Goal: Task Accomplishment & Management: Manage account settings

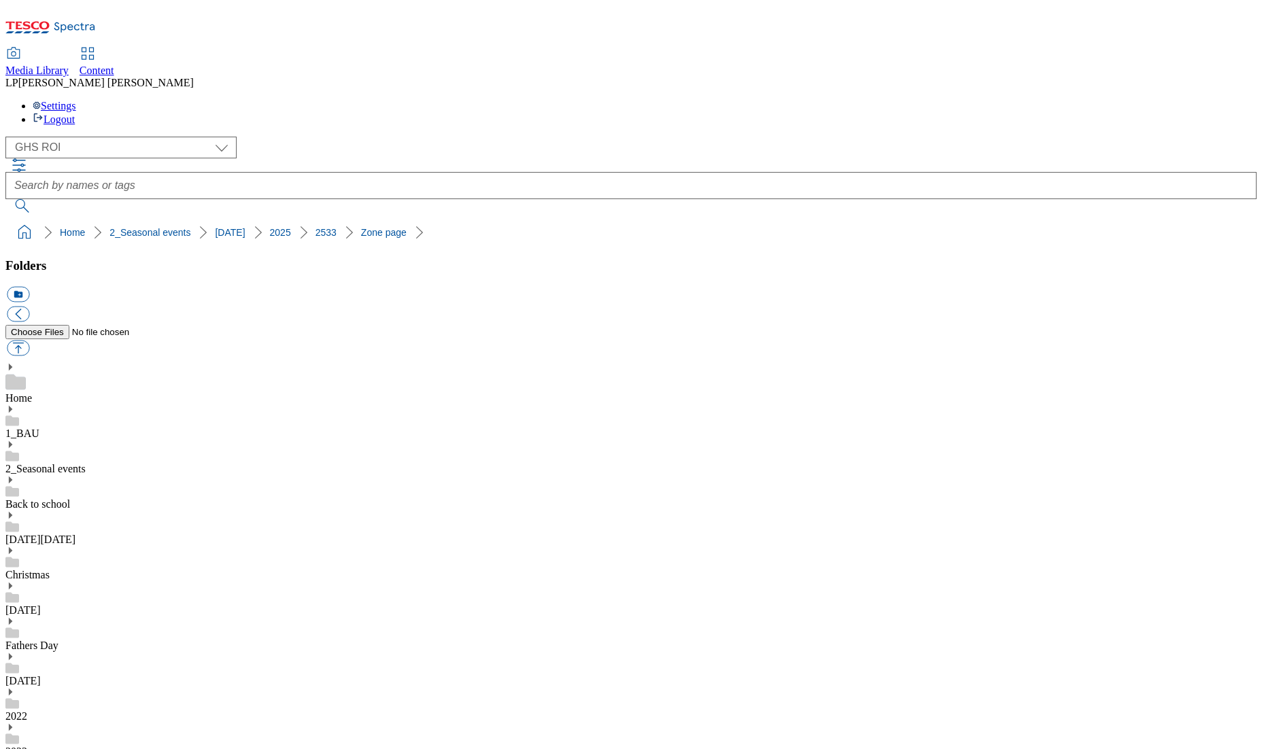
select select "flare-ghs-roi"
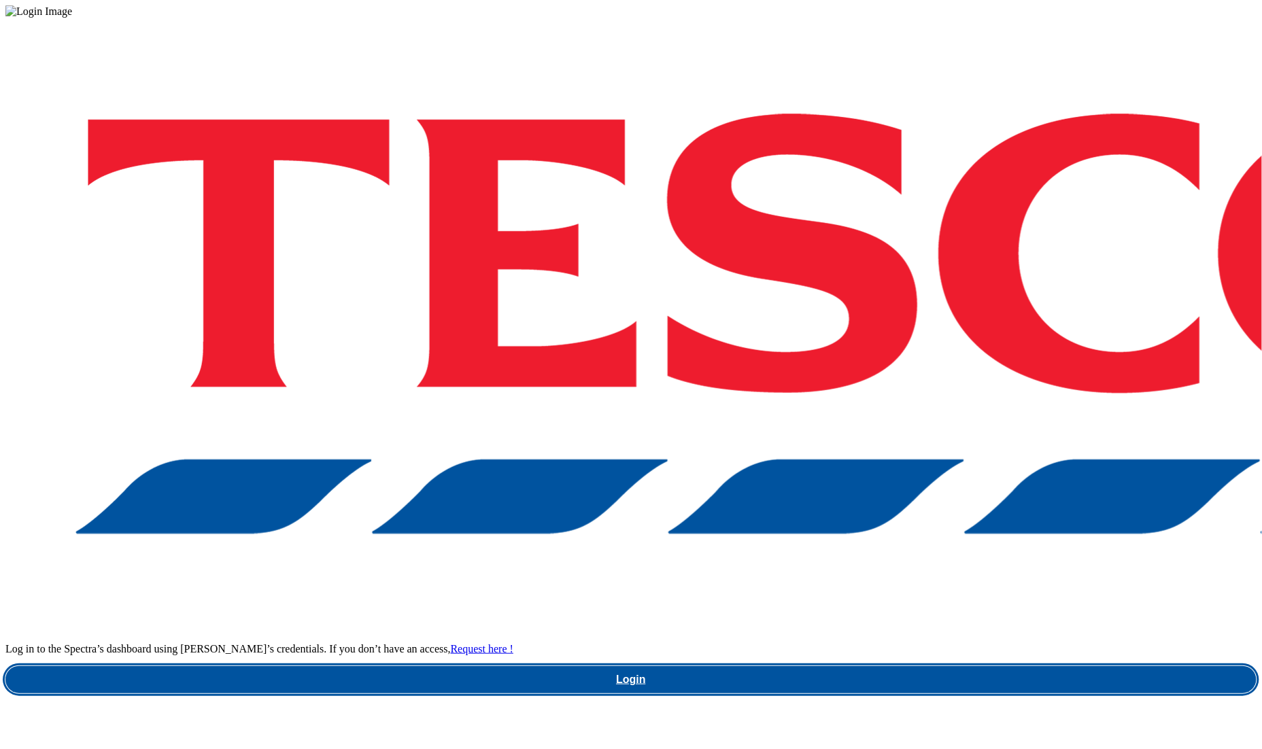
click at [895, 666] on link "Login" at bounding box center [630, 679] width 1251 height 27
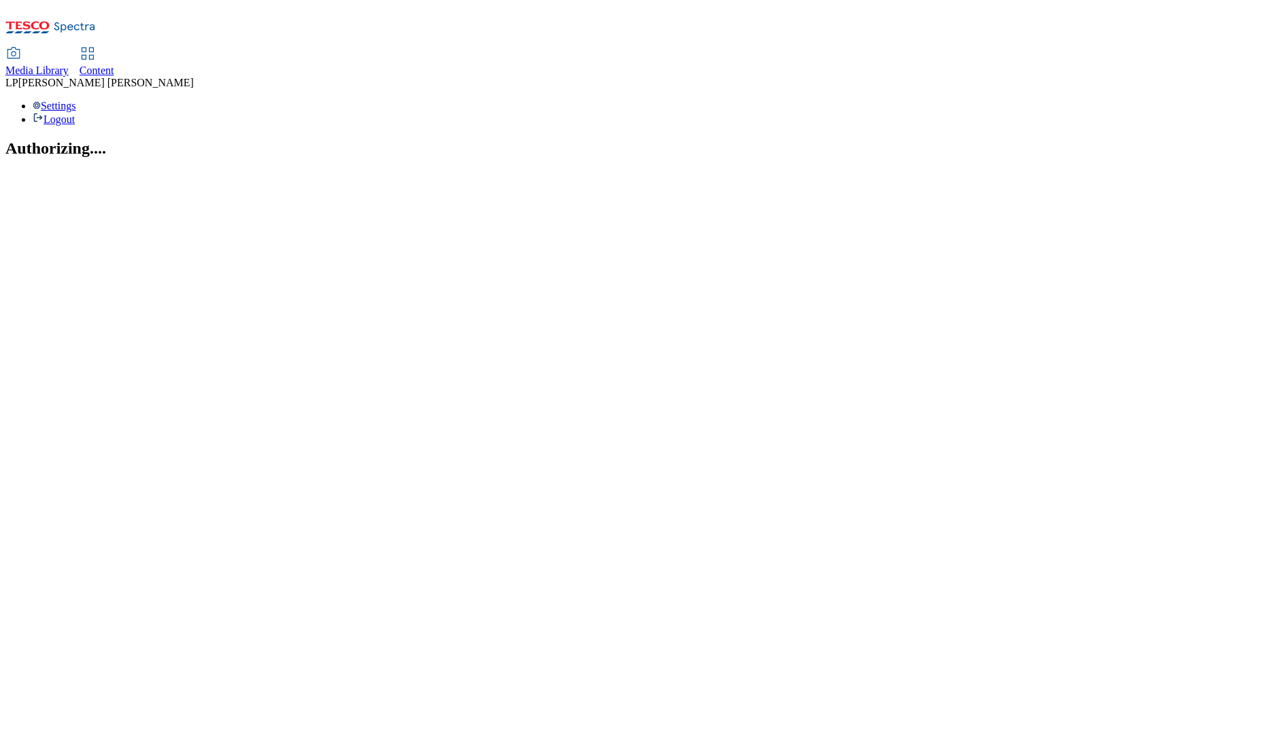
select select "flare-ghs-roi"
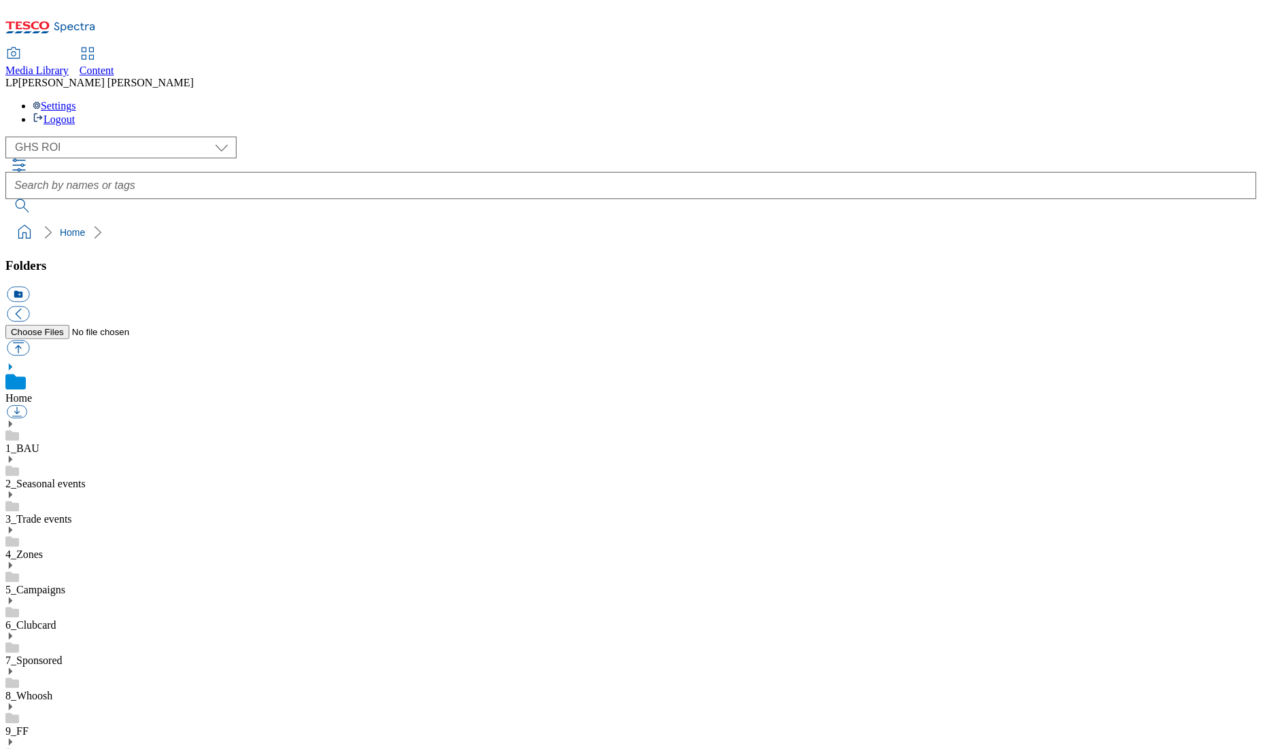
click at [15, 455] on icon at bounding box center [10, 460] width 10 height 10
click at [15, 561] on icon at bounding box center [10, 566] width 10 height 10
click at [15, 738] on icon at bounding box center [10, 743] width 10 height 10
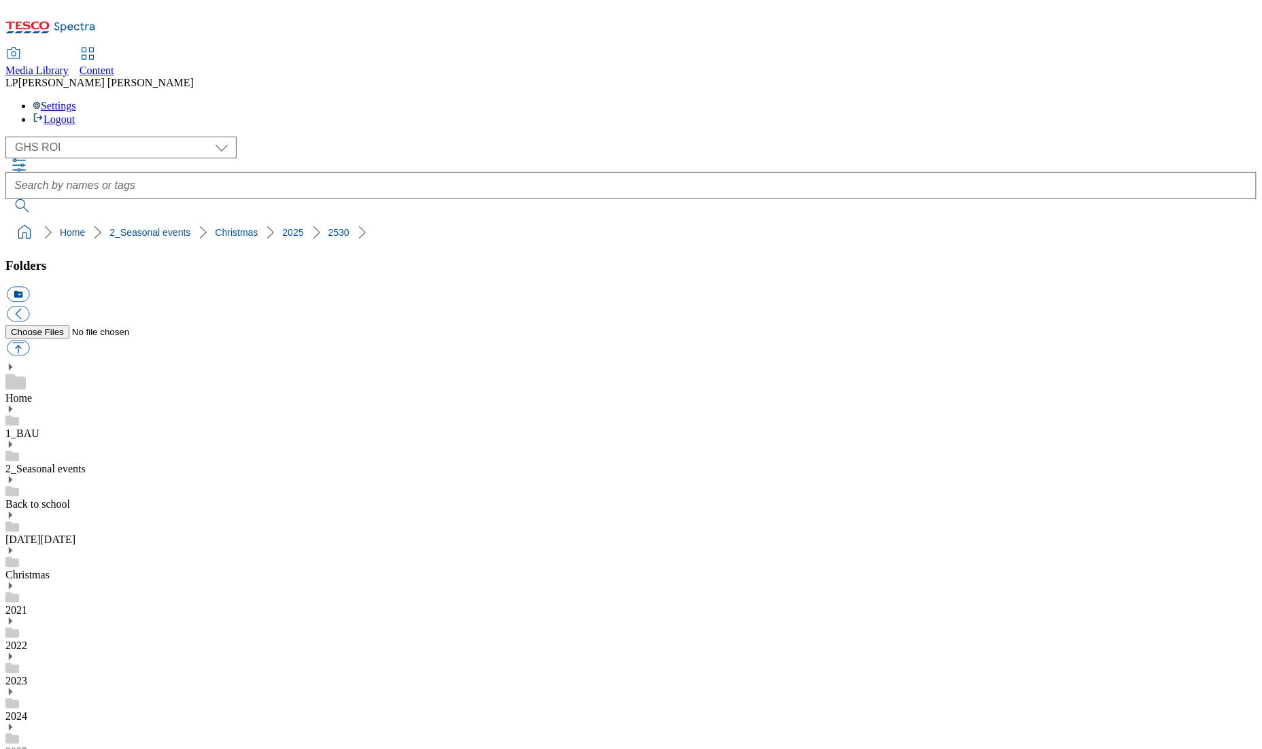
click at [48, 546] on div "Christmas" at bounding box center [630, 563] width 1251 height 35
click at [15, 546] on icon at bounding box center [10, 551] width 10 height 10
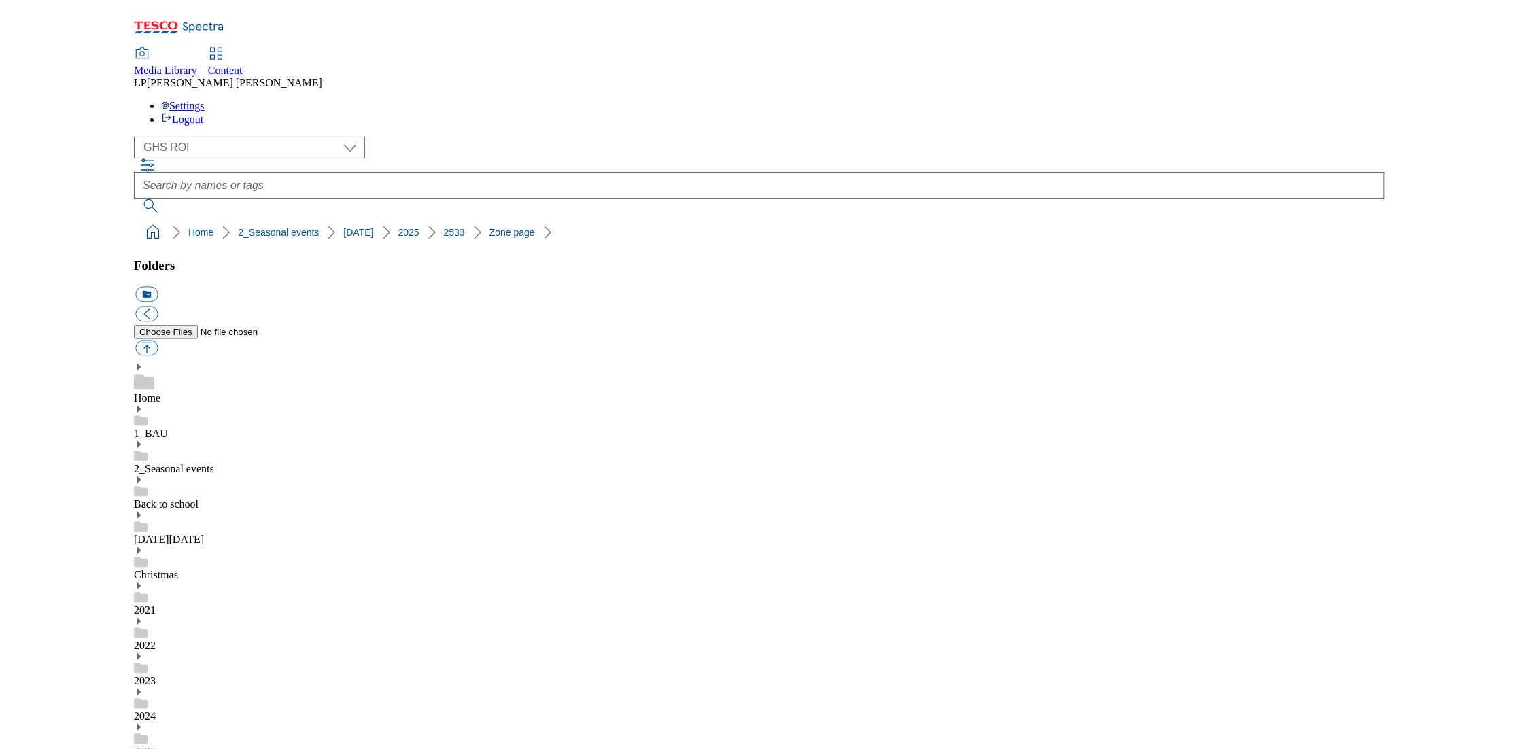
scroll to position [53, 0]
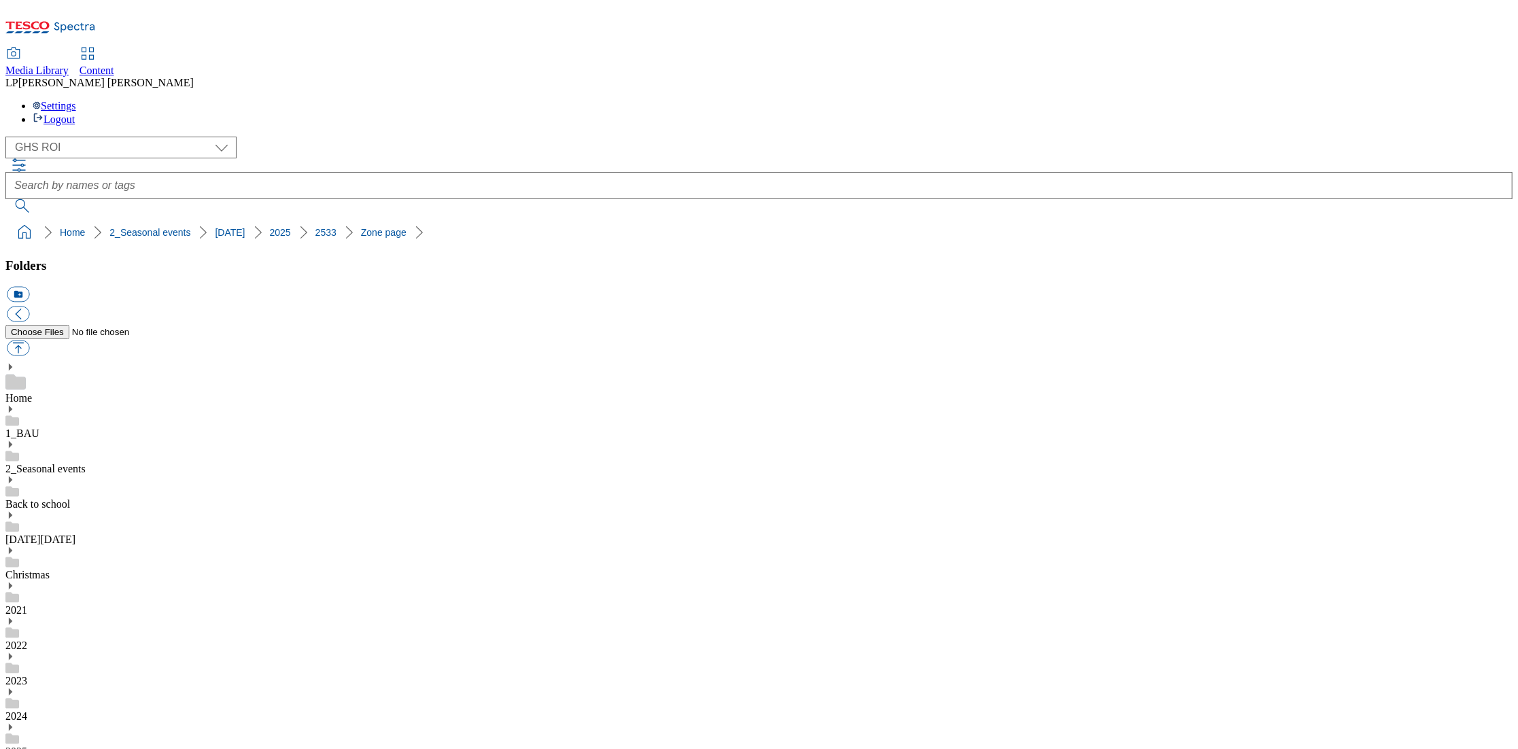
scroll to position [0, 0]
click at [114, 65] on span "Content" at bounding box center [97, 71] width 35 height 12
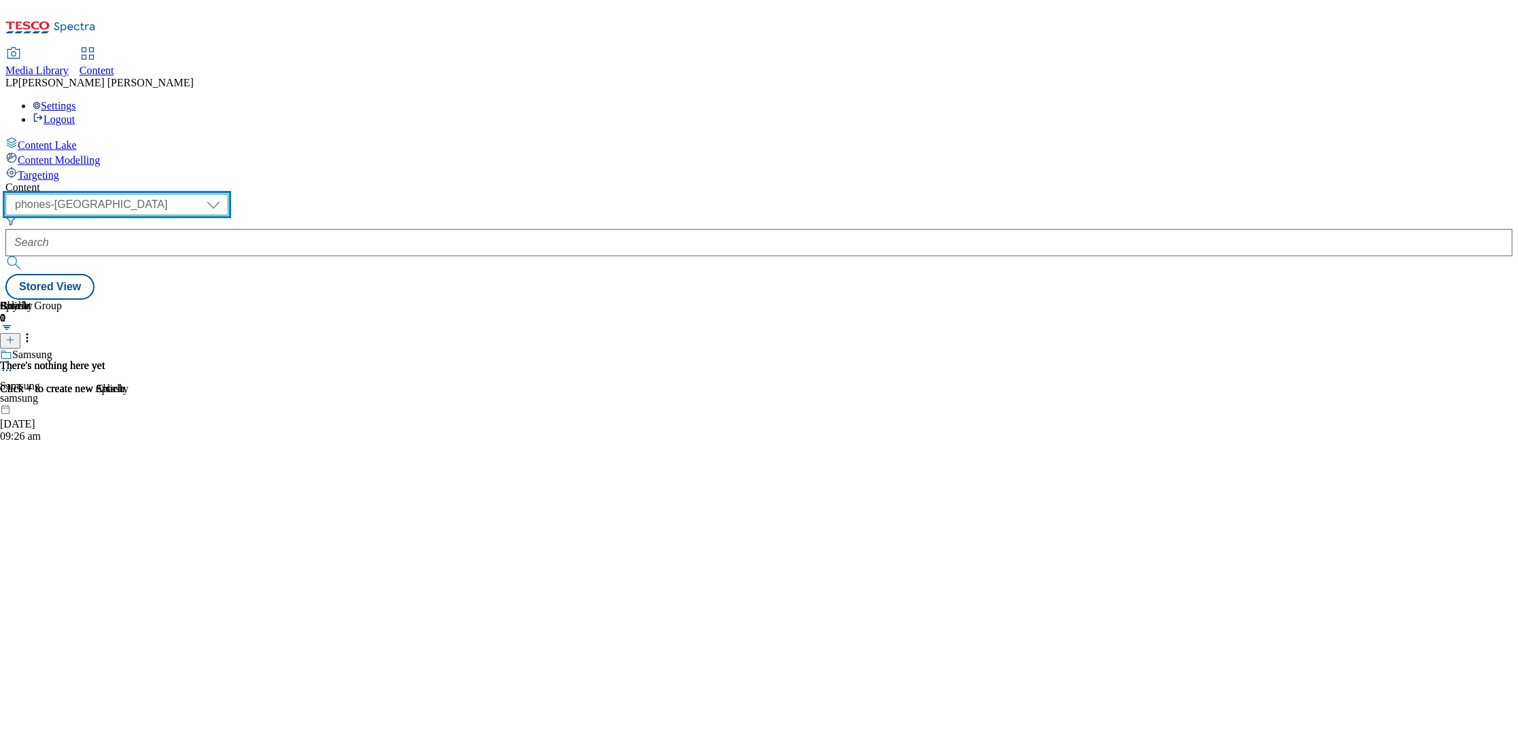
click at [228, 194] on select "dotcom-cz dotcom-hu dotcom-sk fnf-uk ghs-roi ghs-uk group-comms ighs-cz ighs-hu…" at bounding box center [116, 205] width 223 height 22
select select "ghs-roi"
click at [177, 194] on select "dotcom-cz dotcom-hu dotcom-sk fnf-uk ghs-roi ghs-uk group-comms ighs-cz ighs-hu…" at bounding box center [116, 205] width 223 height 22
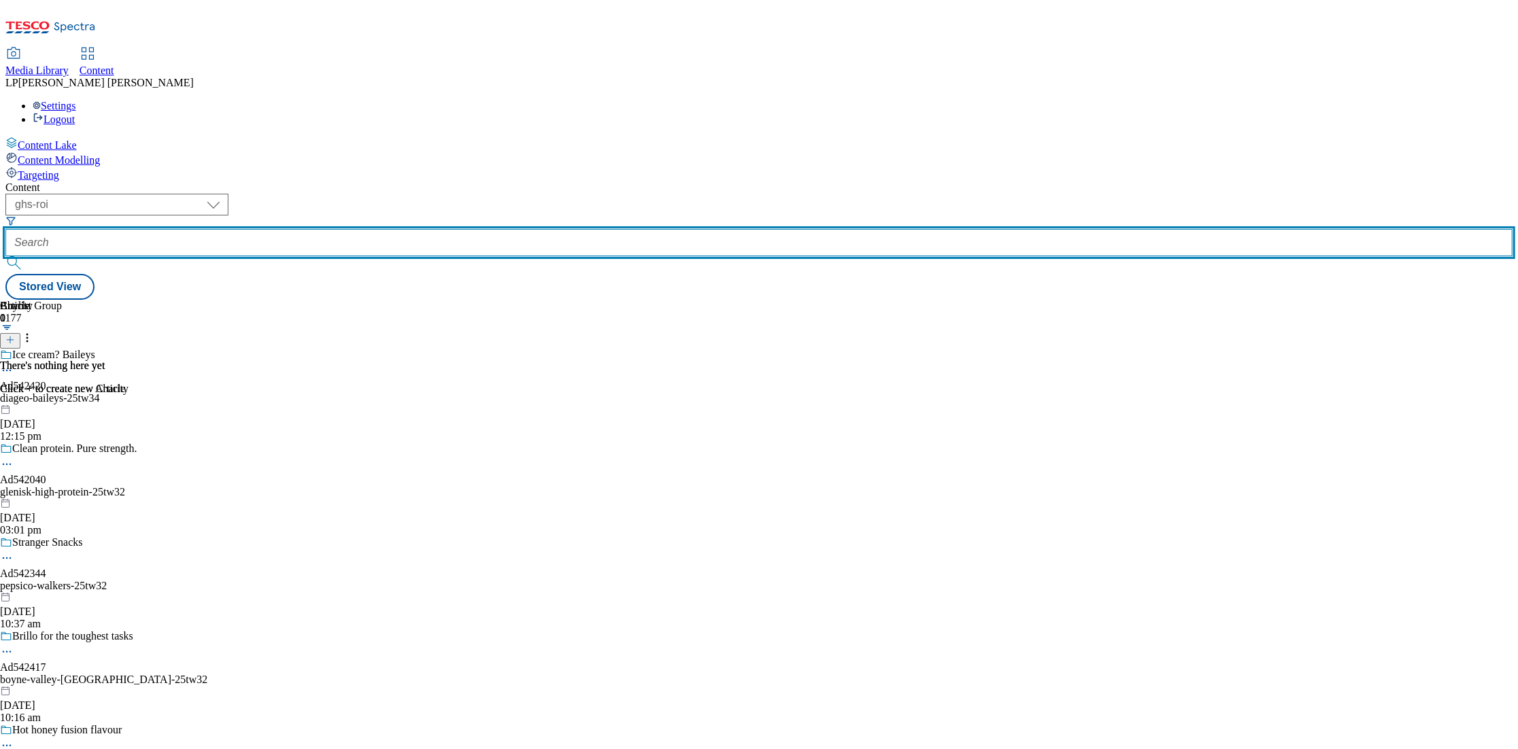
click at [374, 229] on input "text" at bounding box center [758, 242] width 1507 height 27
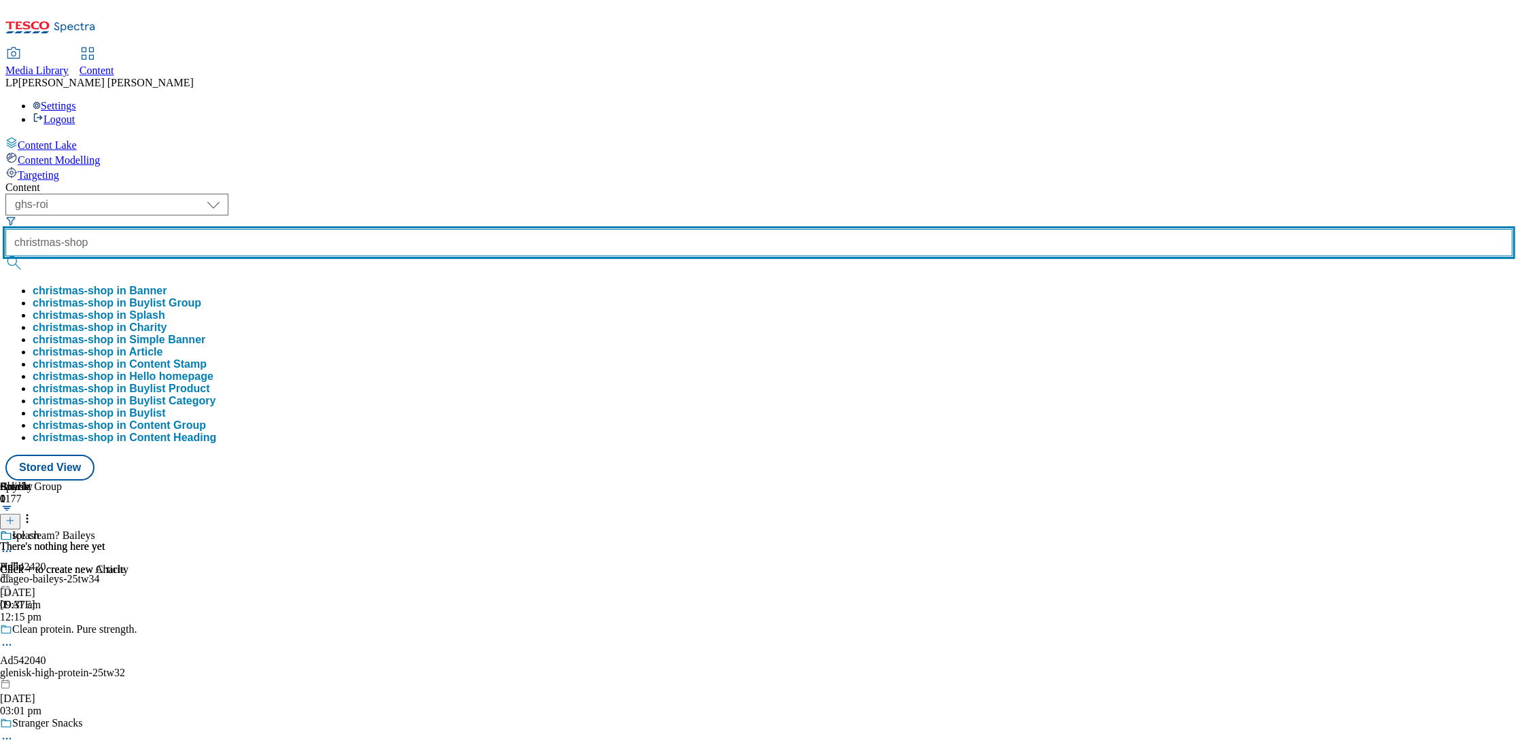
type input "christmas-shop"
click at [5, 256] on button "submit" at bounding box center [14, 263] width 19 height 14
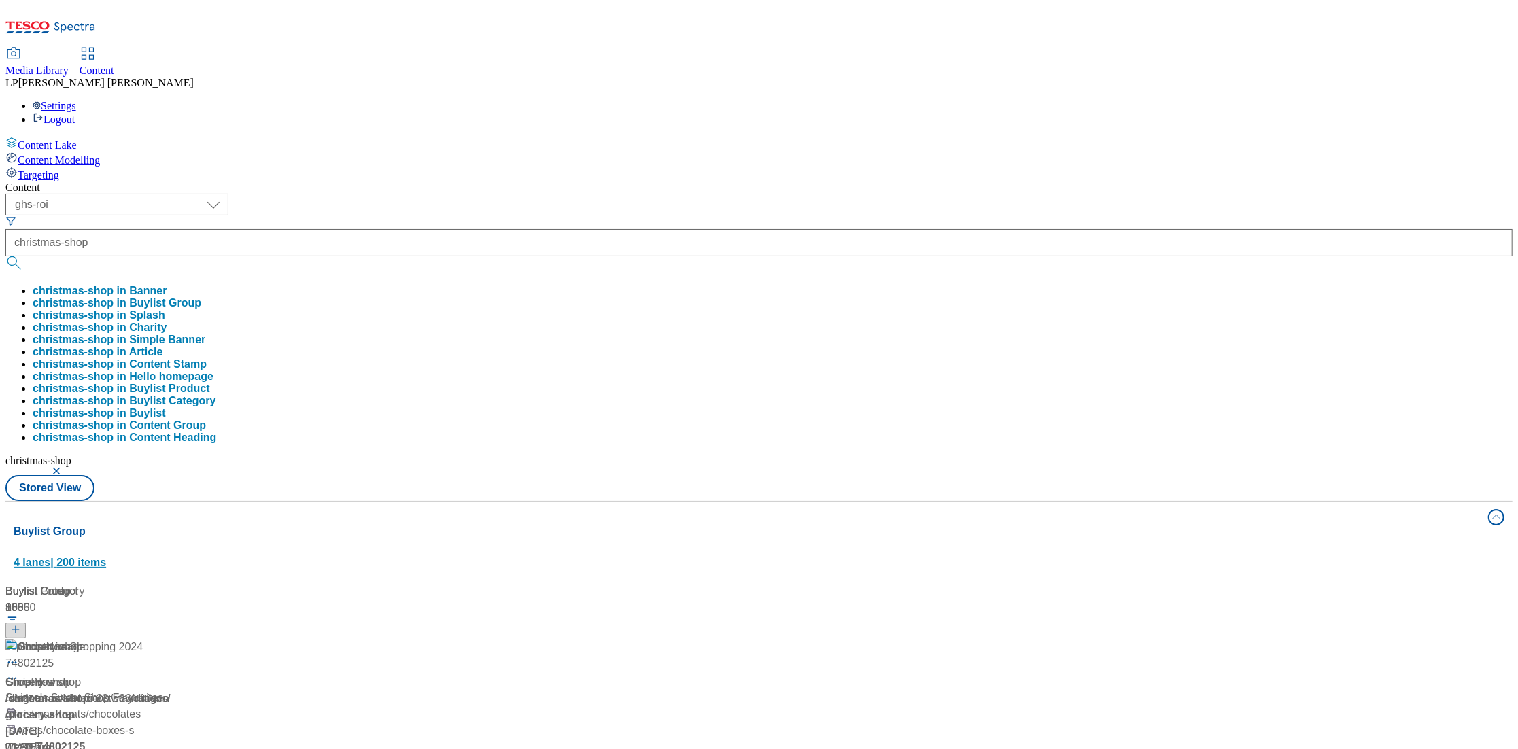
click at [657, 524] on div "Buylist Group 4 lanes | 200 items" at bounding box center [747, 547] width 1467 height 47
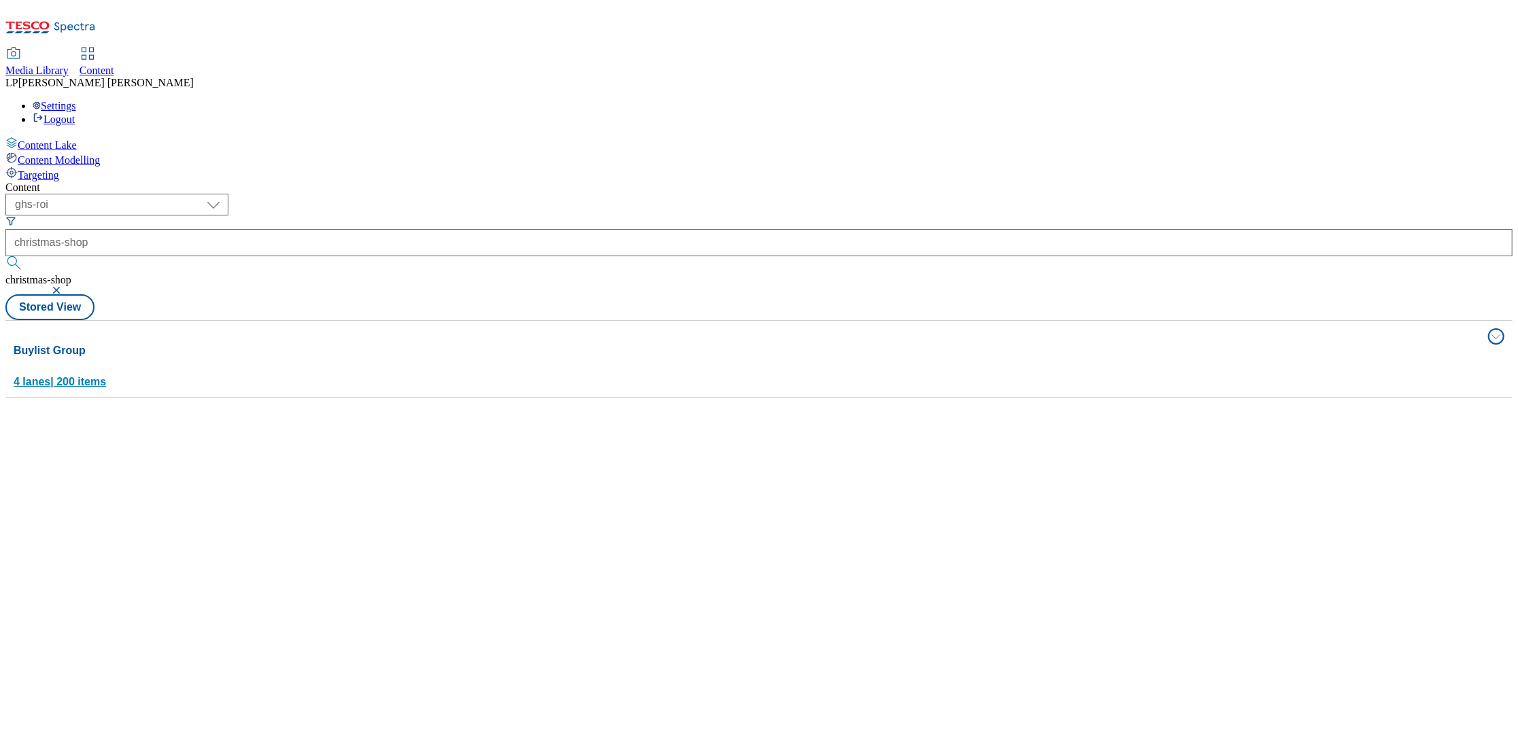
click at [589, 343] on div "Buylist Group 4 lanes | 200 items" at bounding box center [747, 366] width 1467 height 47
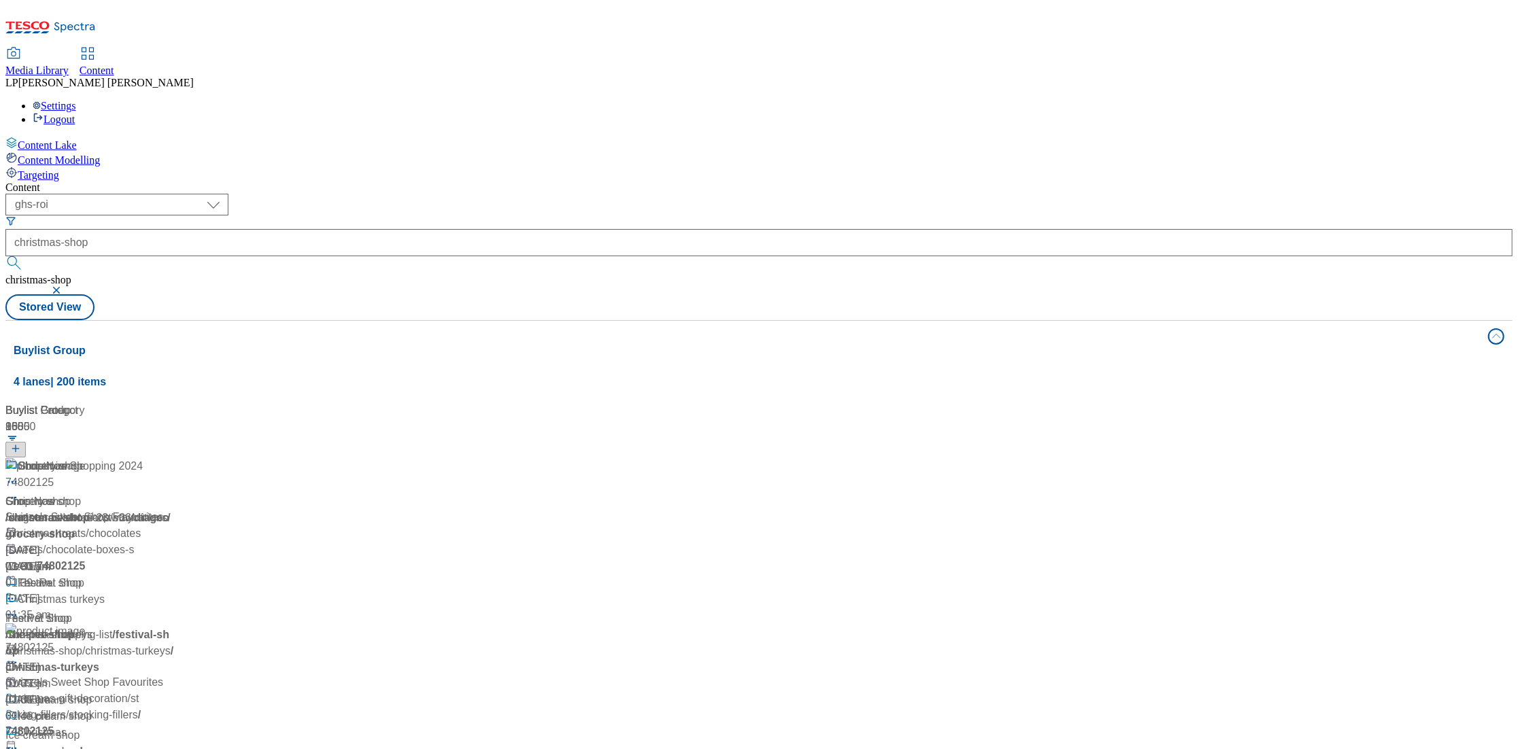
click at [175, 510] on div "/ christmas-shop" at bounding box center [90, 518] width 170 height 16
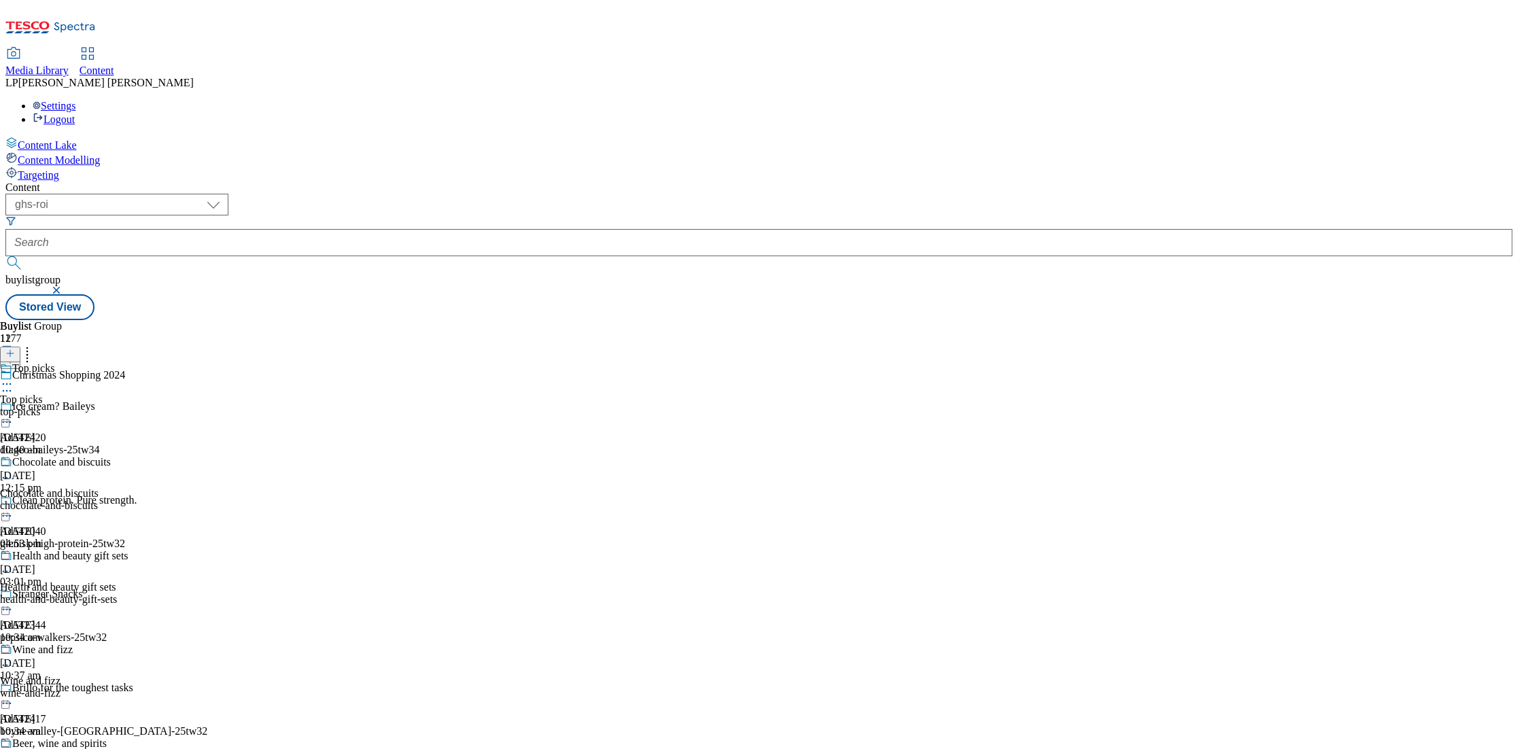
click at [8, 390] on circle at bounding box center [7, 391] width 2 height 2
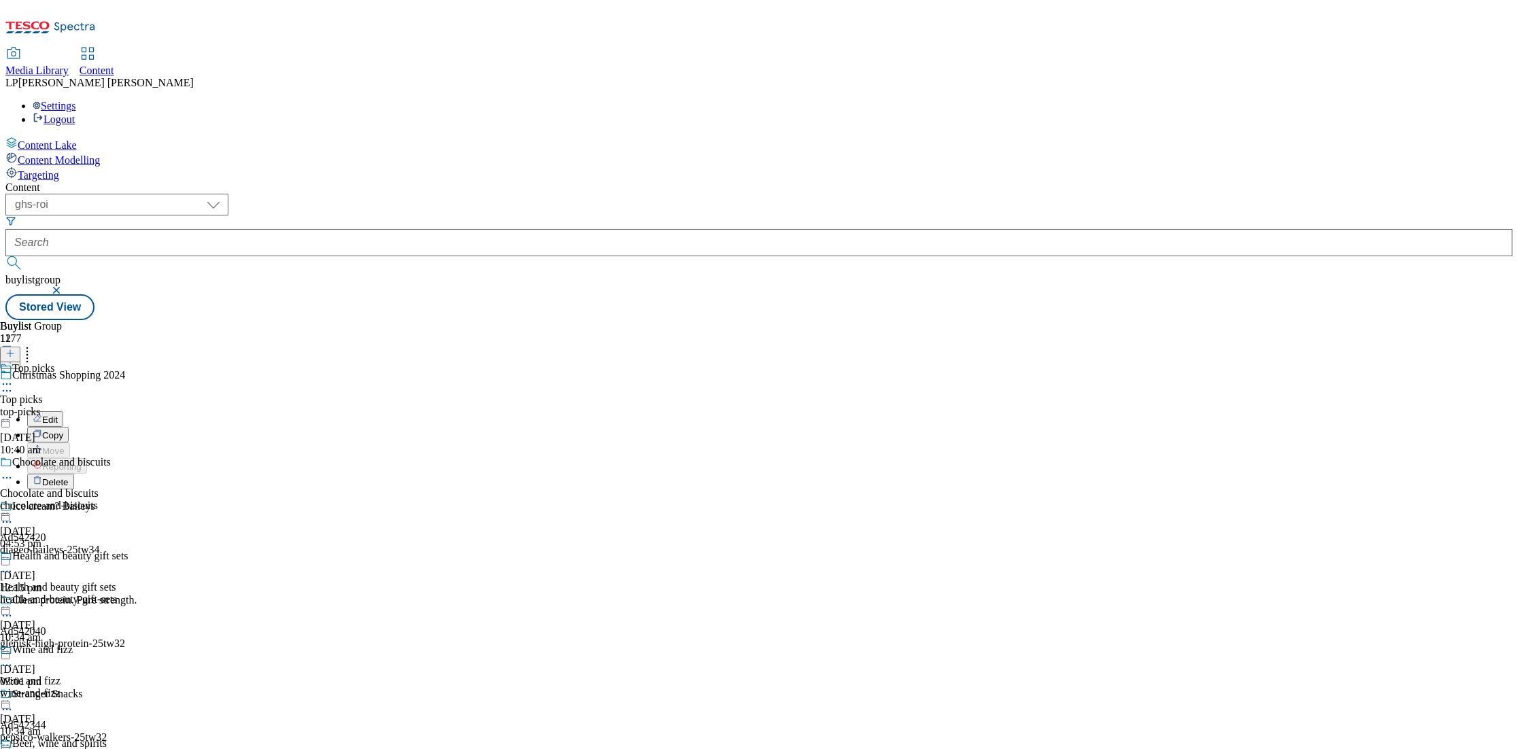
click at [63, 411] on button "Edit" at bounding box center [45, 419] width 36 height 16
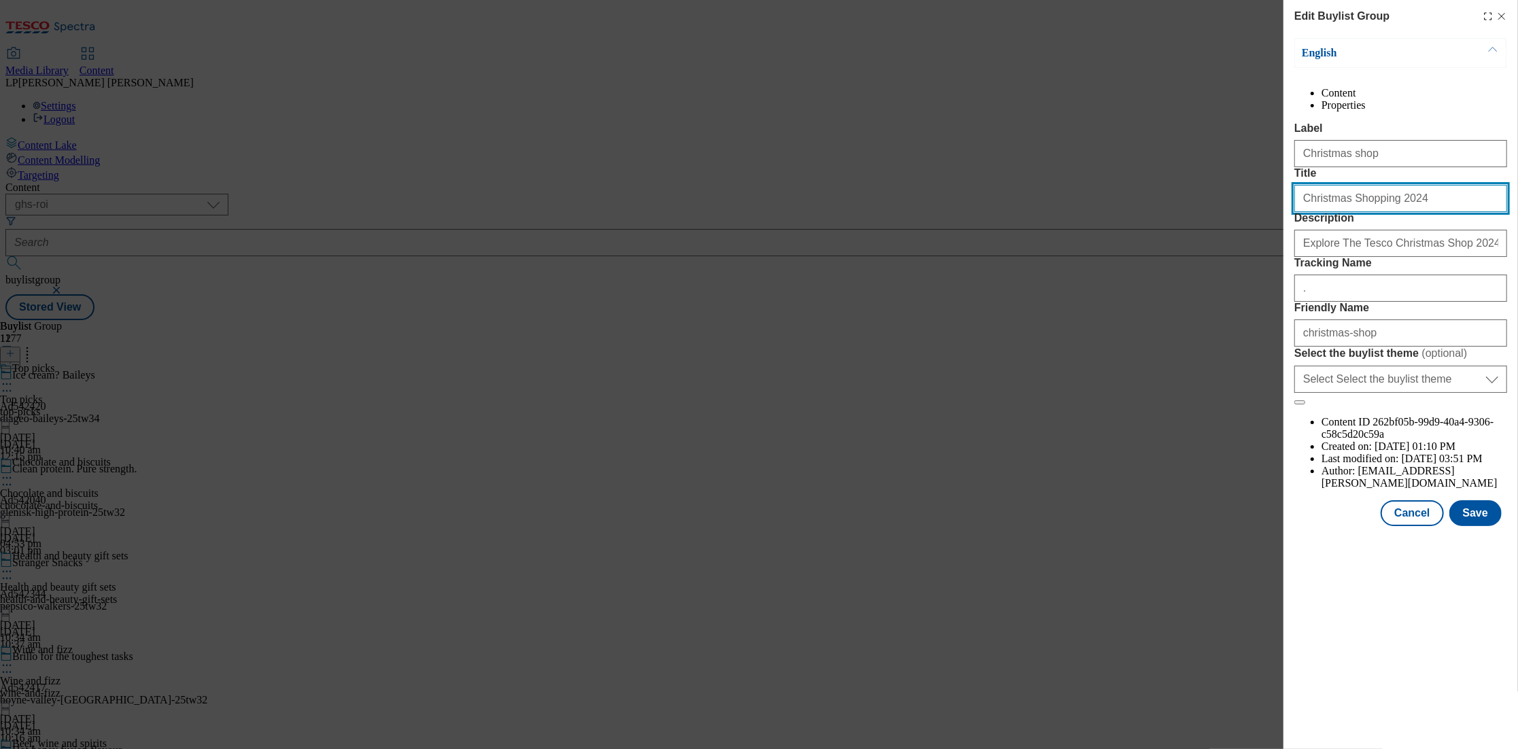
click at [1261, 212] on input "Christmas Shopping 2024" at bounding box center [1401, 198] width 213 height 27
type input "Christmas Shopping 2025"
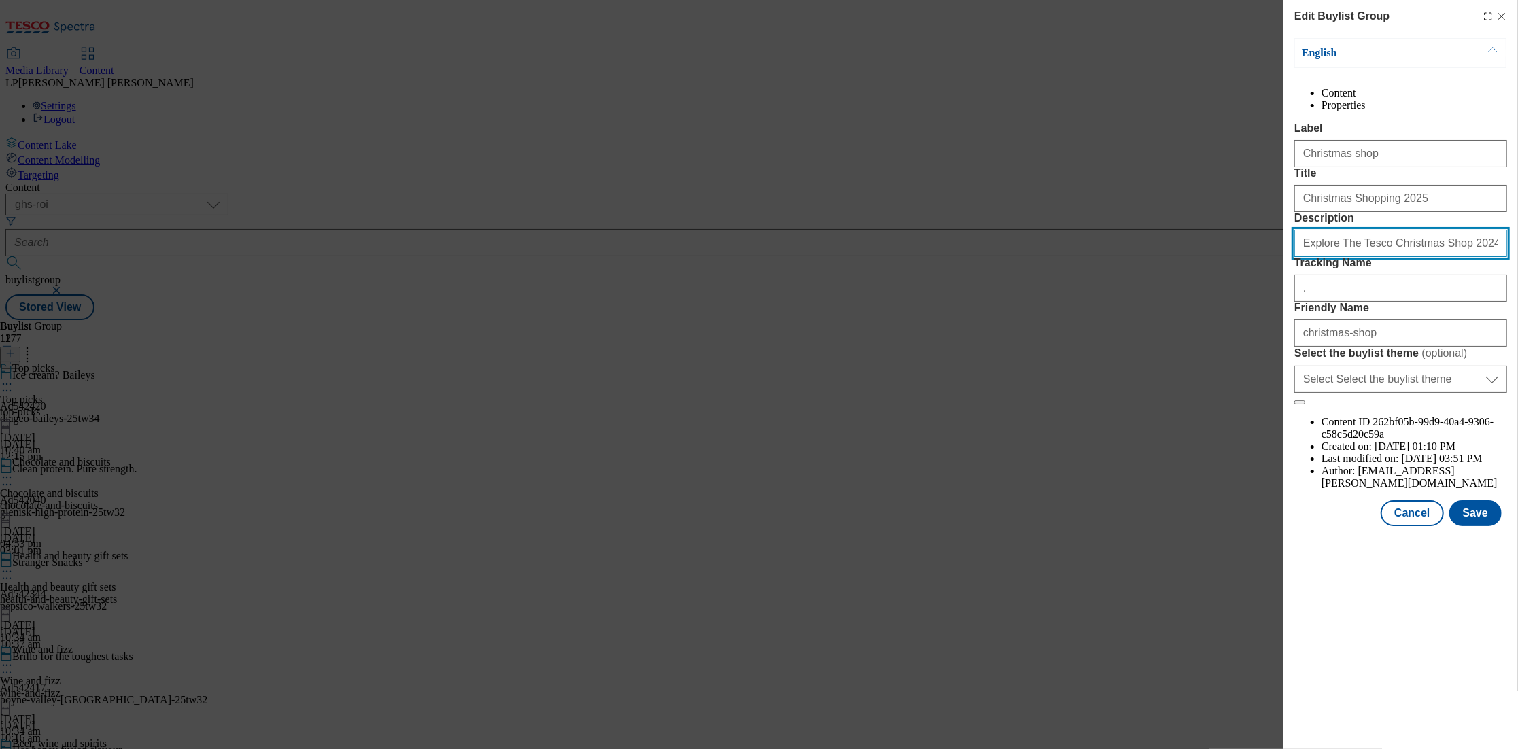
click at [1261, 257] on input "Explore The Tesco Christmas Shop 2024. Discover health and beauty gift sets, Ch…" at bounding box center [1401, 243] width 213 height 27
type input "Explore The Tesco Christmas Shop 2025. Discover health and beauty gift sets, Ch…"
click at [1261, 257] on input "Explore The Tesco Christmas Shop 2025. Discover health and beauty gift sets, Ch…" at bounding box center [1401, 243] width 213 height 27
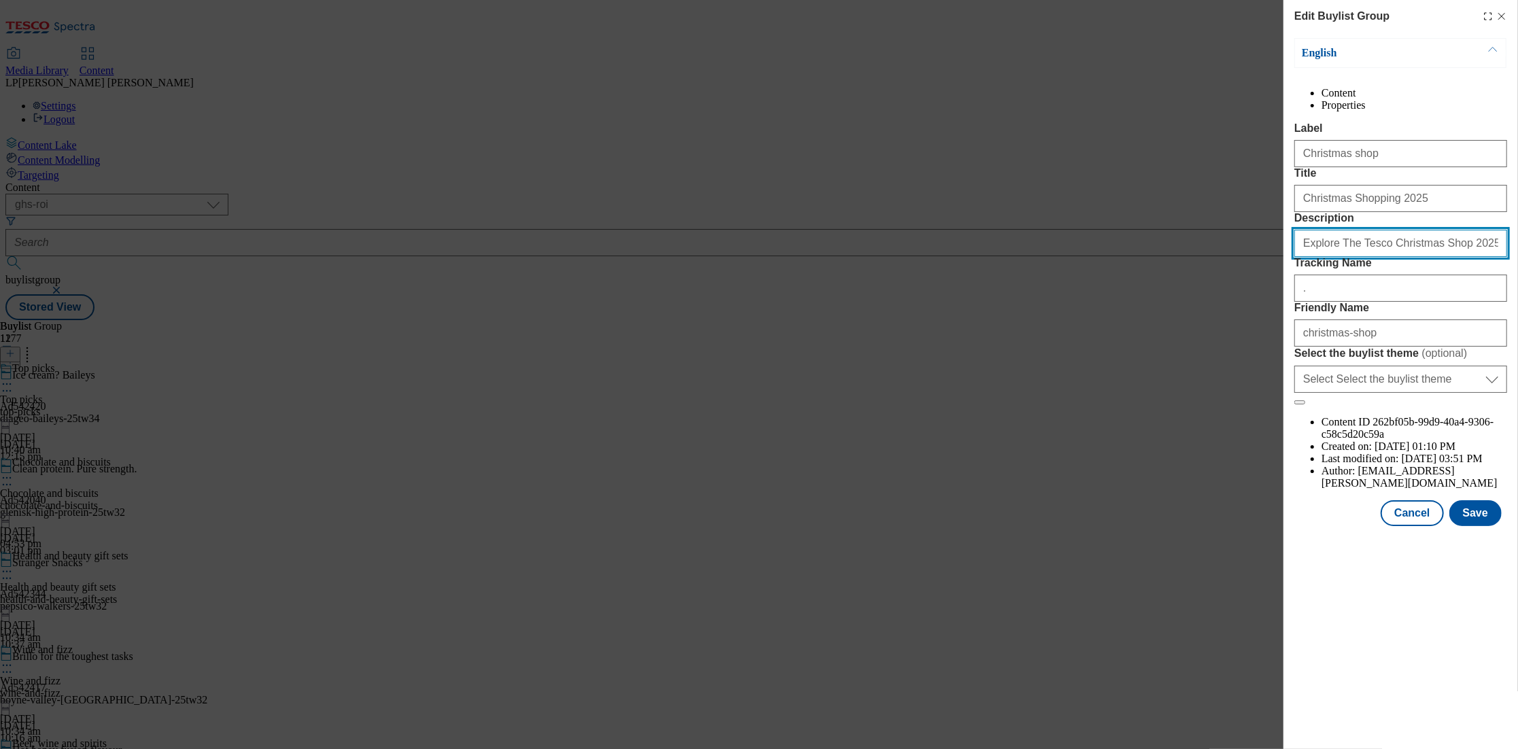
click at [1261, 257] on input "Explore The Tesco Christmas Shop 2025. Discover health and beauty gift sets, Ch…" at bounding box center [1401, 243] width 213 height 27
paste input "Modal"
click at [1261, 257] on input "Description" at bounding box center [1401, 243] width 213 height 27
paste input "Modal"
click at [1261, 257] on input "Description" at bounding box center [1401, 243] width 213 height 27
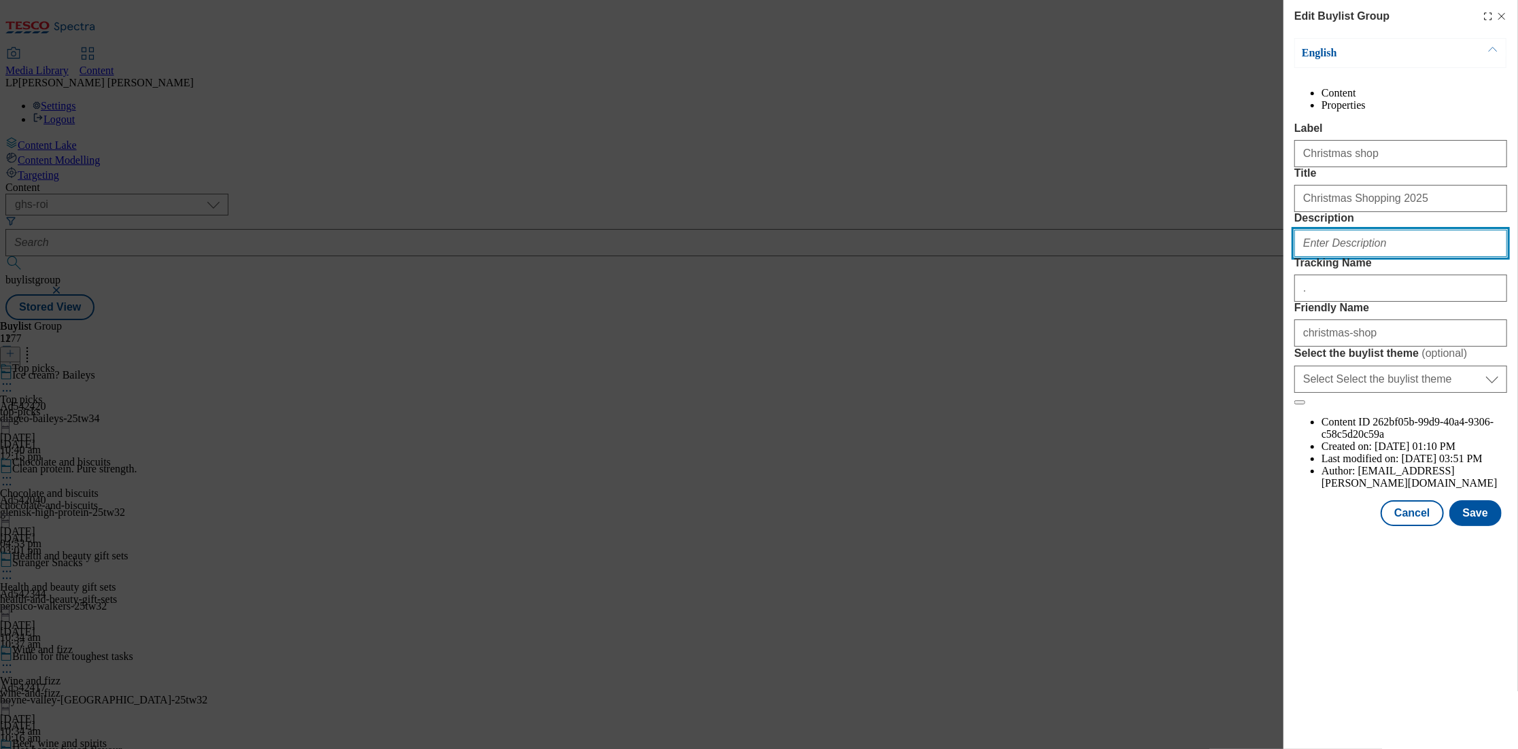
paste input "Start prepping for Christmas early with our fantastic selection of Christmas ch…"
type input "Start prepping for Christmas early with our fantastic selection of Christmas ch…"
click at [1261, 526] on button "Save" at bounding box center [1476, 513] width 52 height 26
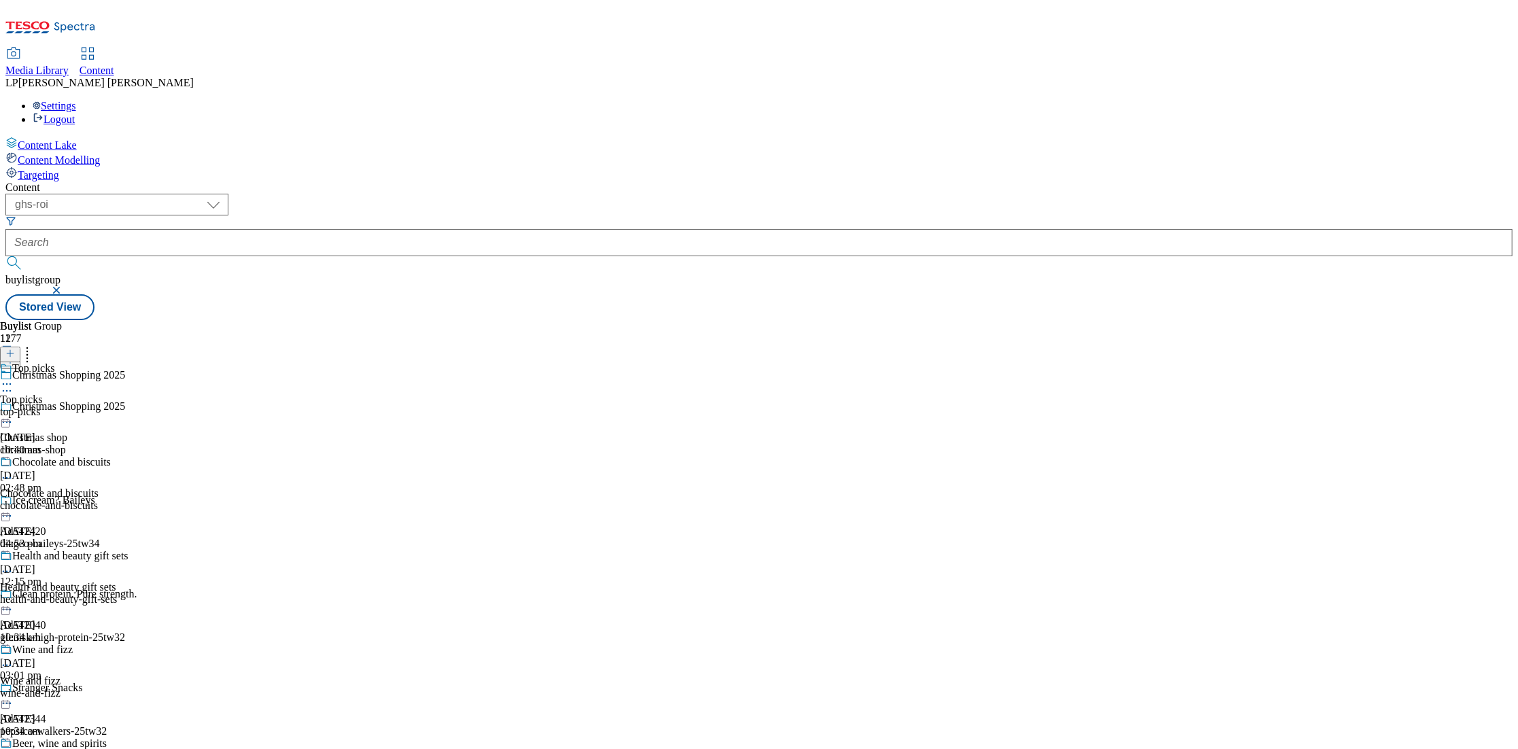
click at [129, 406] on div "top-picks" at bounding box center [64, 412] width 129 height 12
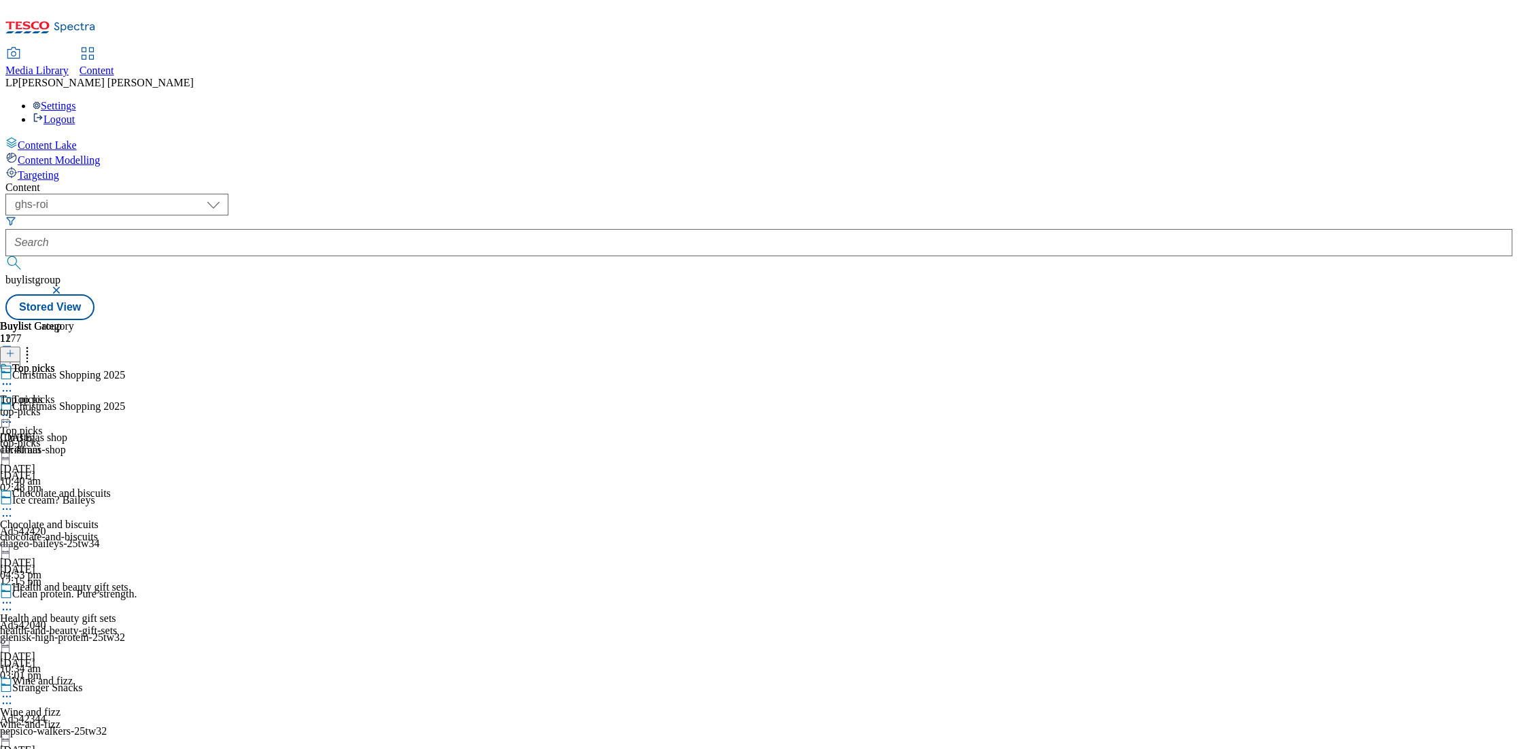
click at [14, 409] on icon at bounding box center [7, 416] width 14 height 14
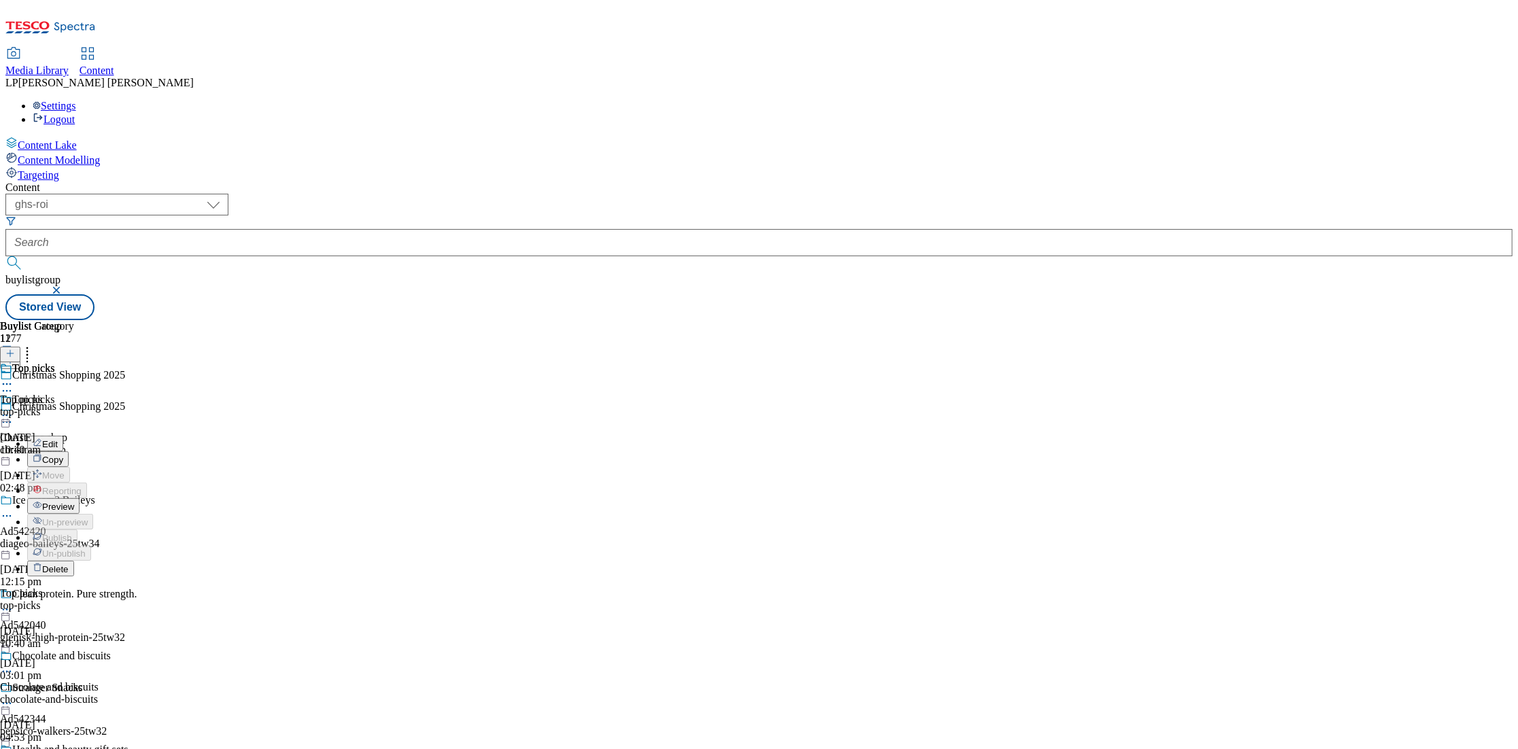
click at [80, 498] on button "Preview" at bounding box center [53, 506] width 52 height 16
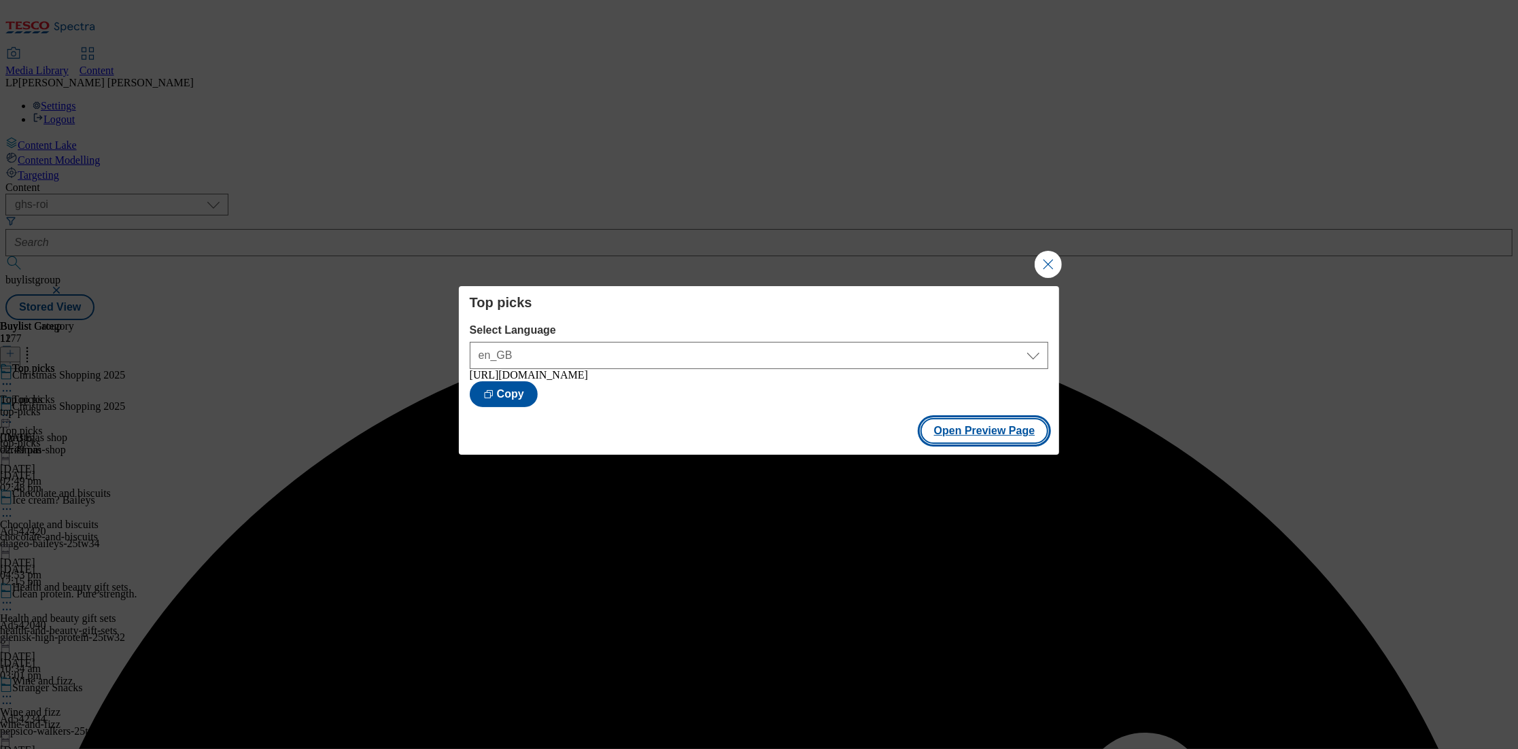
click at [982, 439] on button "Open Preview Page" at bounding box center [985, 431] width 129 height 26
click at [1050, 262] on button "Close Modal" at bounding box center [1048, 264] width 27 height 27
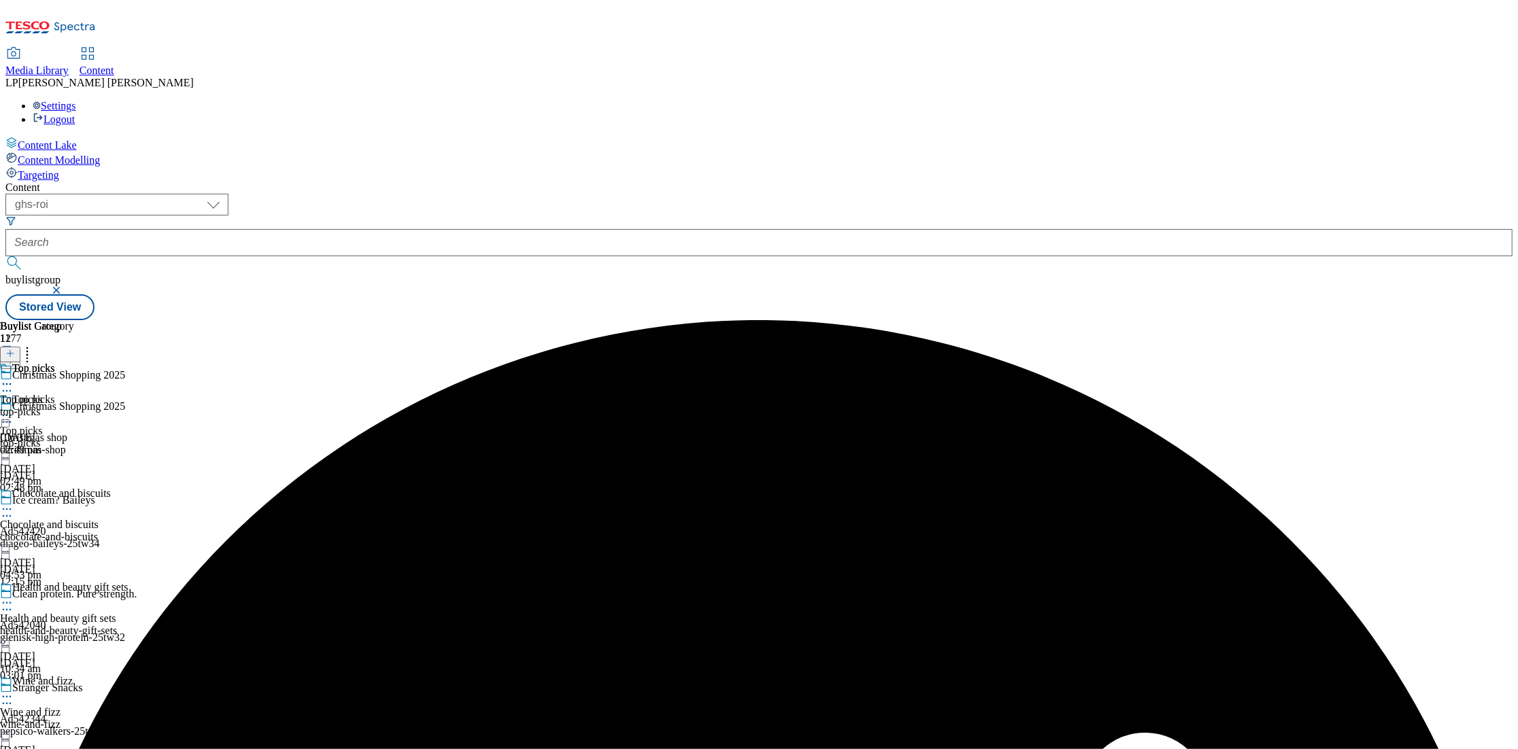
click at [74, 406] on div "top-picks" at bounding box center [37, 412] width 74 height 12
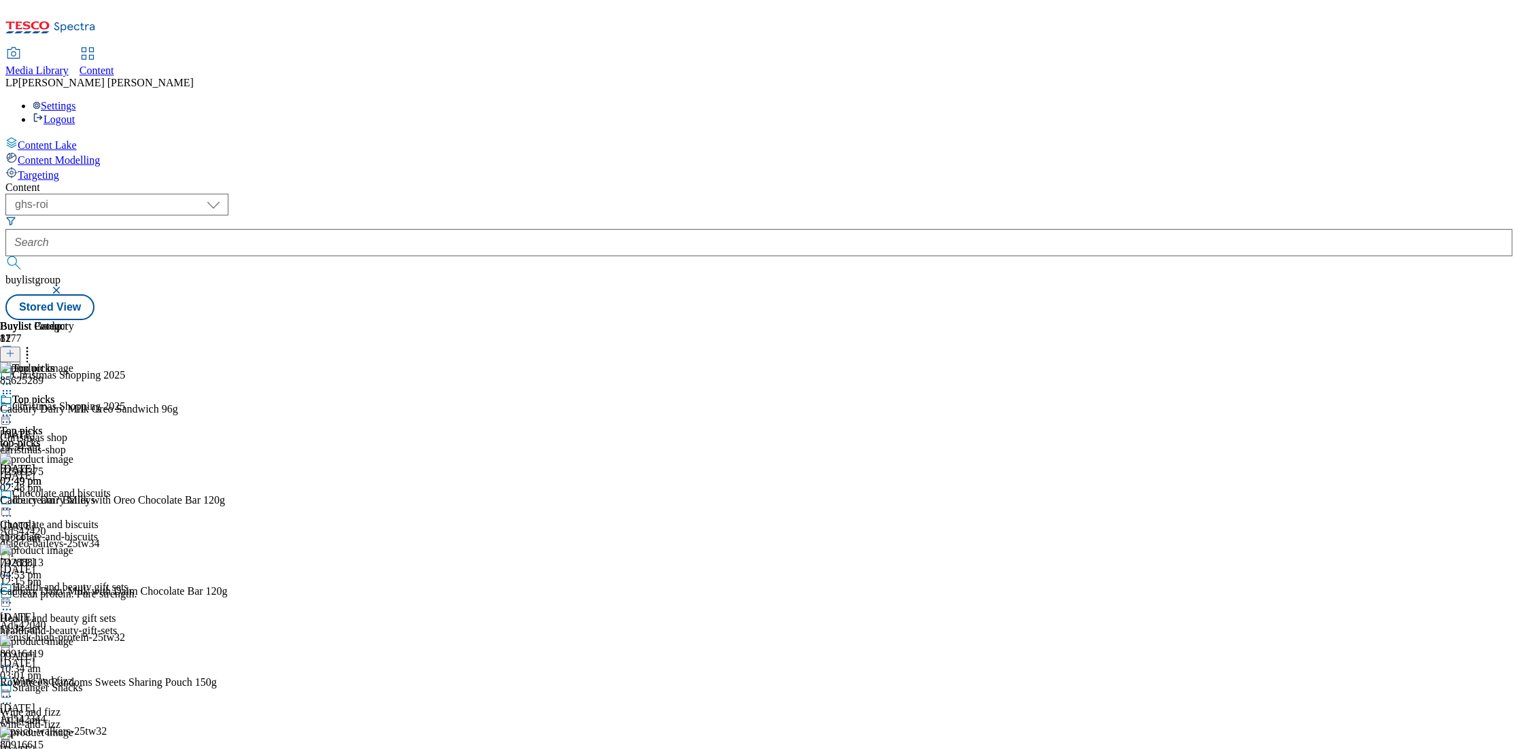
click at [74, 437] on div "top-picks" at bounding box center [37, 443] width 74 height 12
click at [129, 531] on div "chocolate-and-biscuits" at bounding box center [64, 537] width 129 height 12
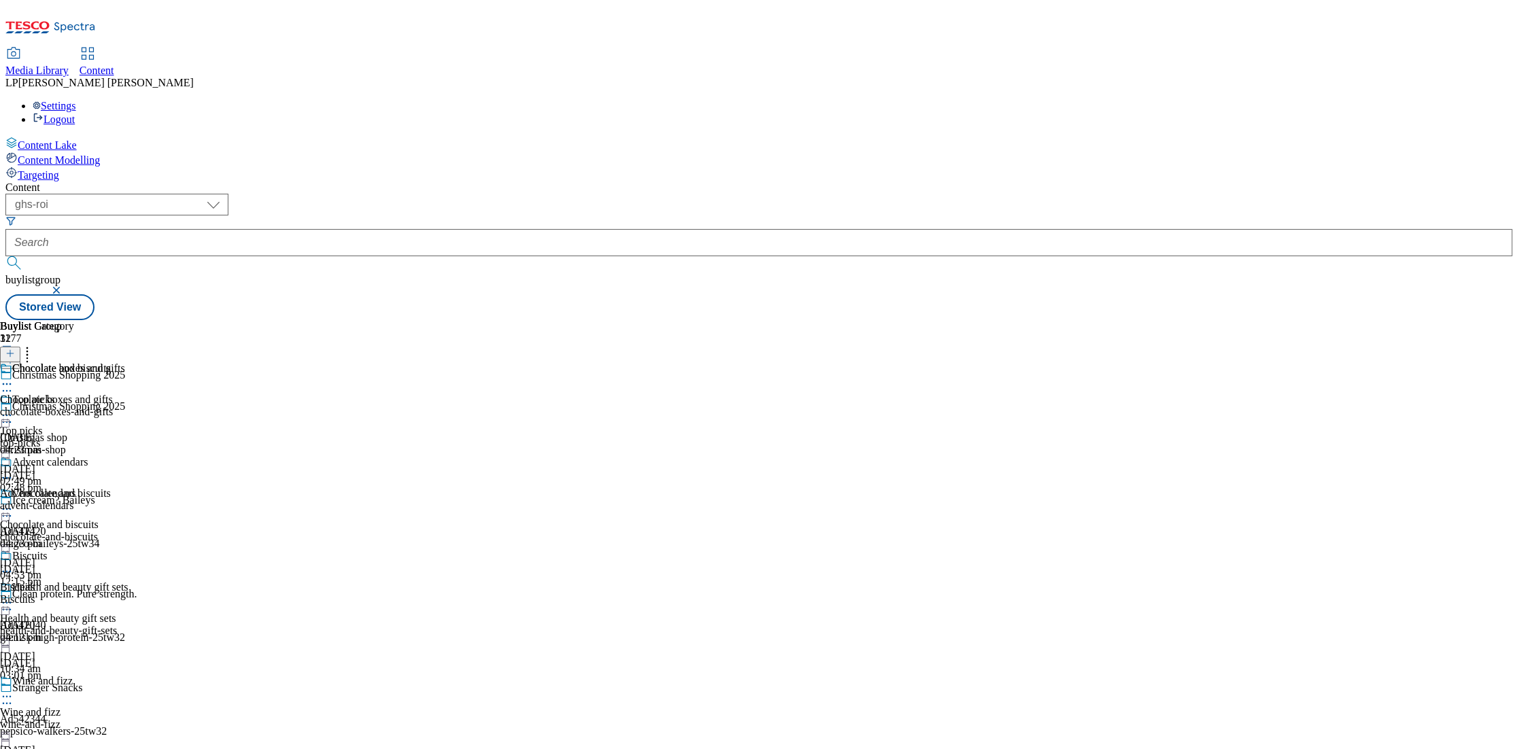
click at [129, 437] on div "top-picks" at bounding box center [64, 443] width 129 height 12
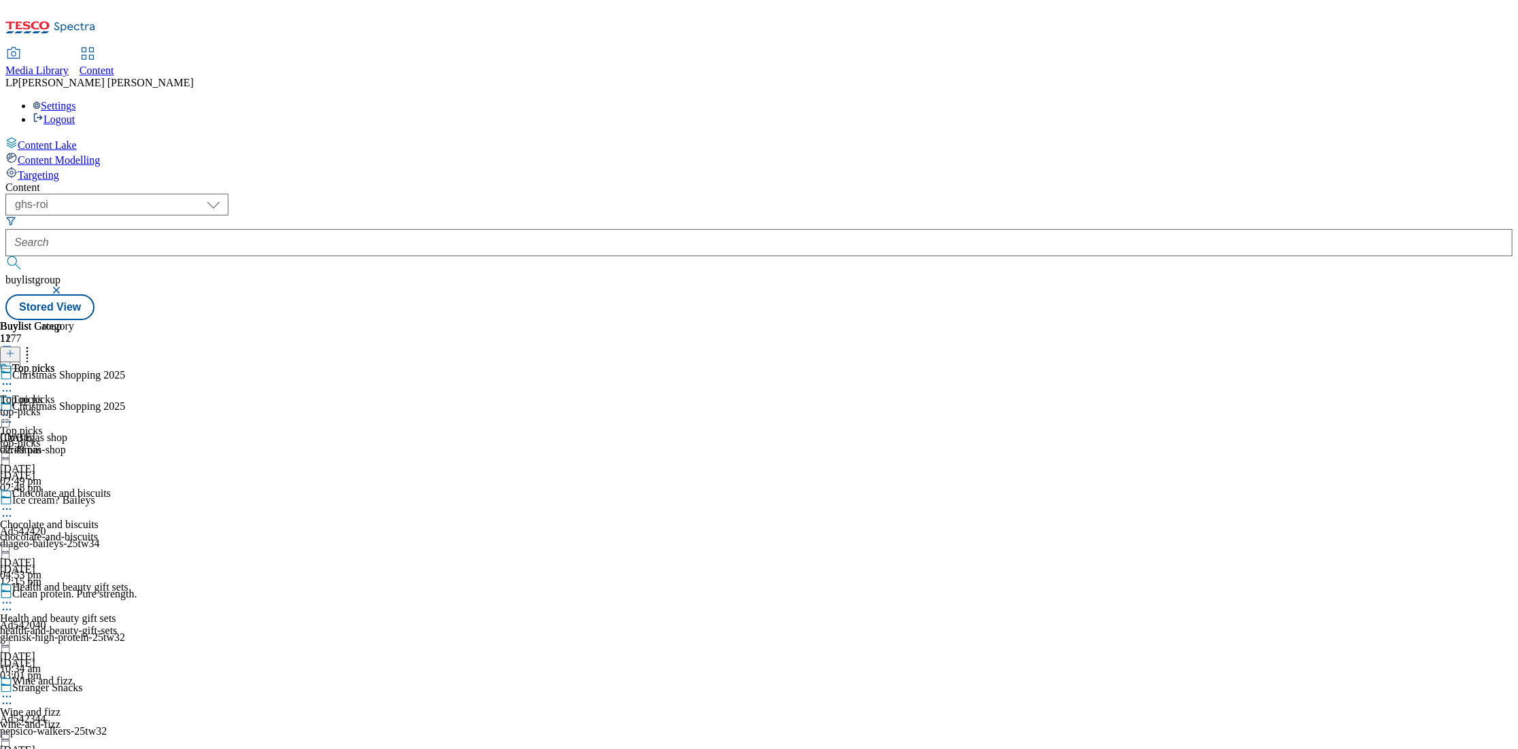
scroll to position [373, 0]
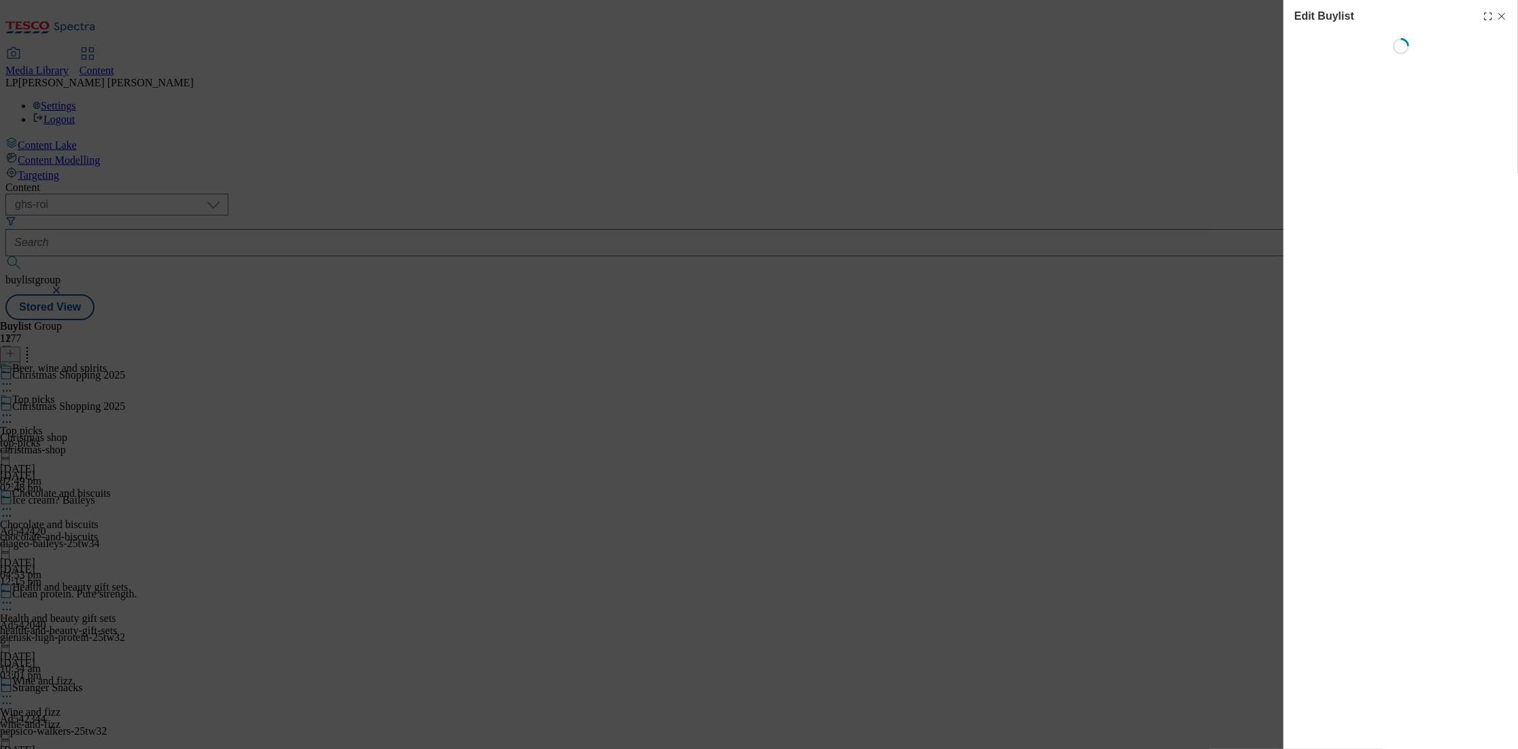
select select "evergreen"
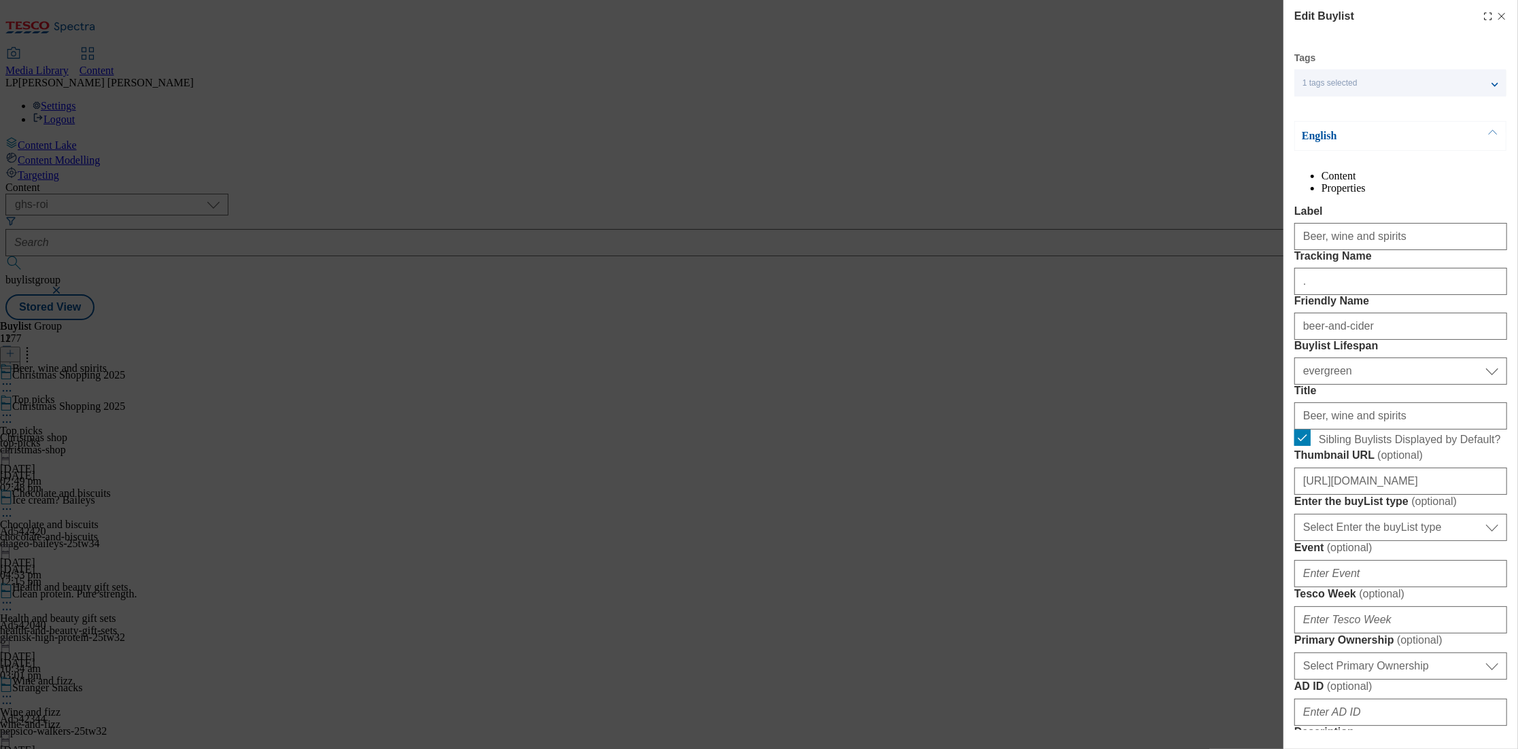
select select "Banner"
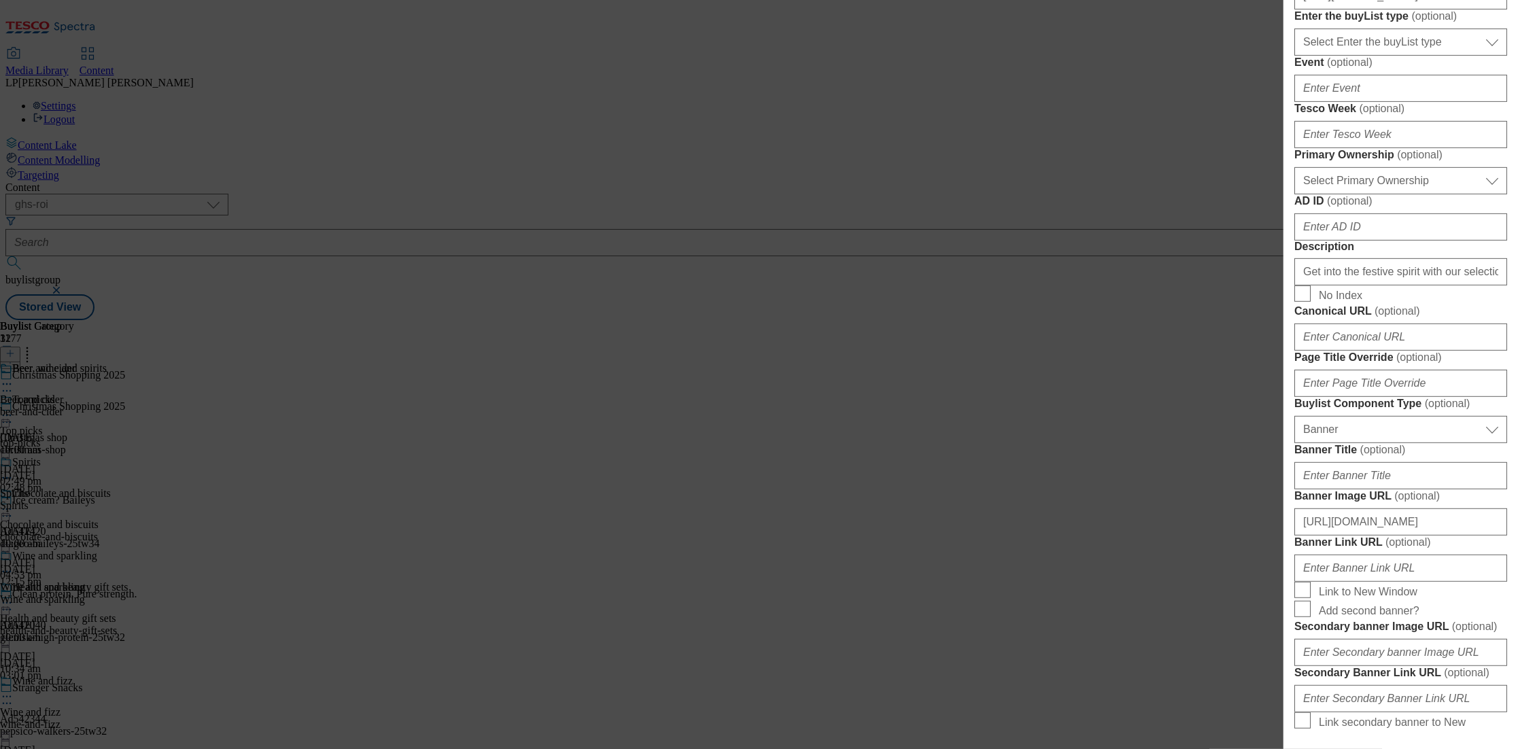
scroll to position [608, 0]
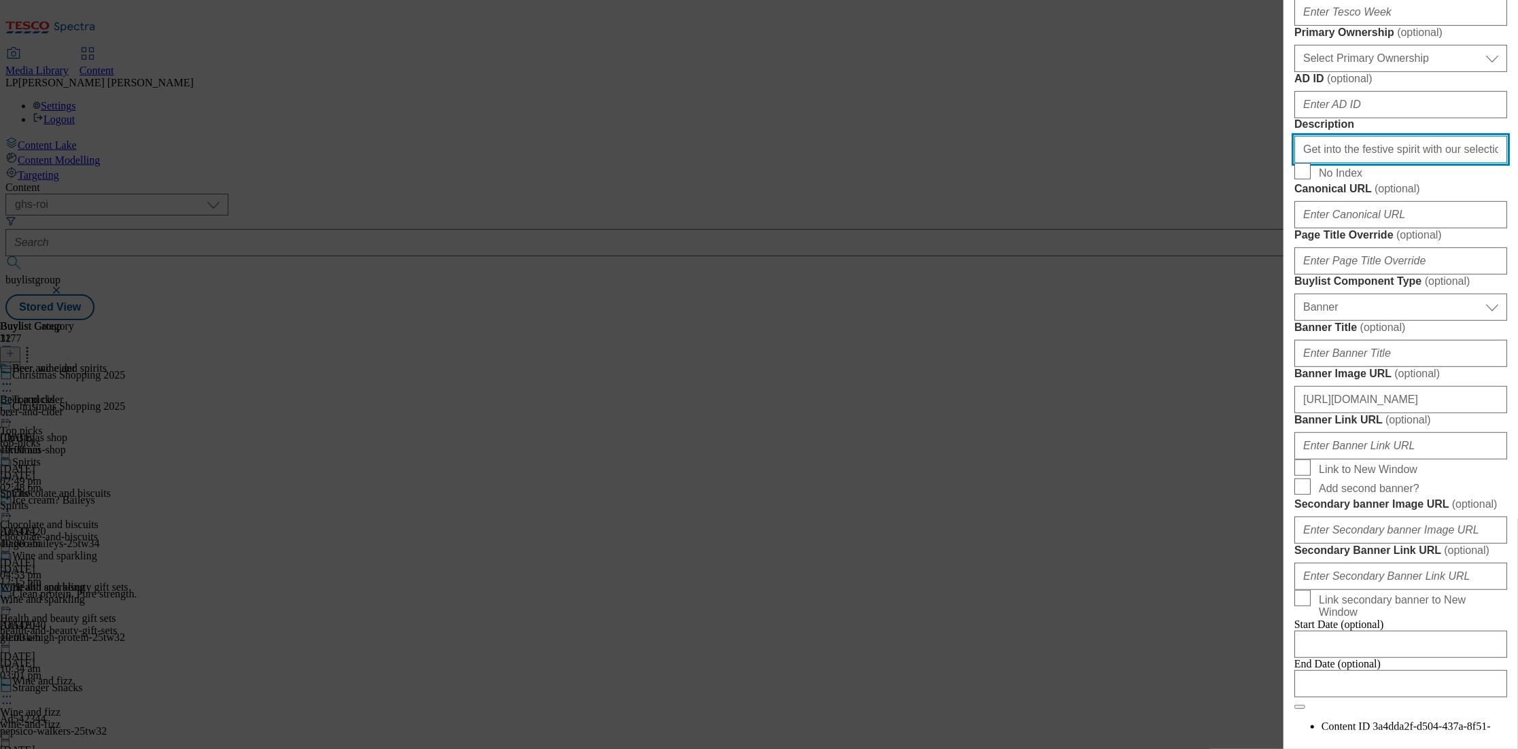
click at [1261, 163] on input "Get into the festive spirit with our selection of beers and ciders. Find season…" at bounding box center [1401, 149] width 213 height 27
paste input "Start prepping for Christmas early with our selection of Christmas drinks, incl…"
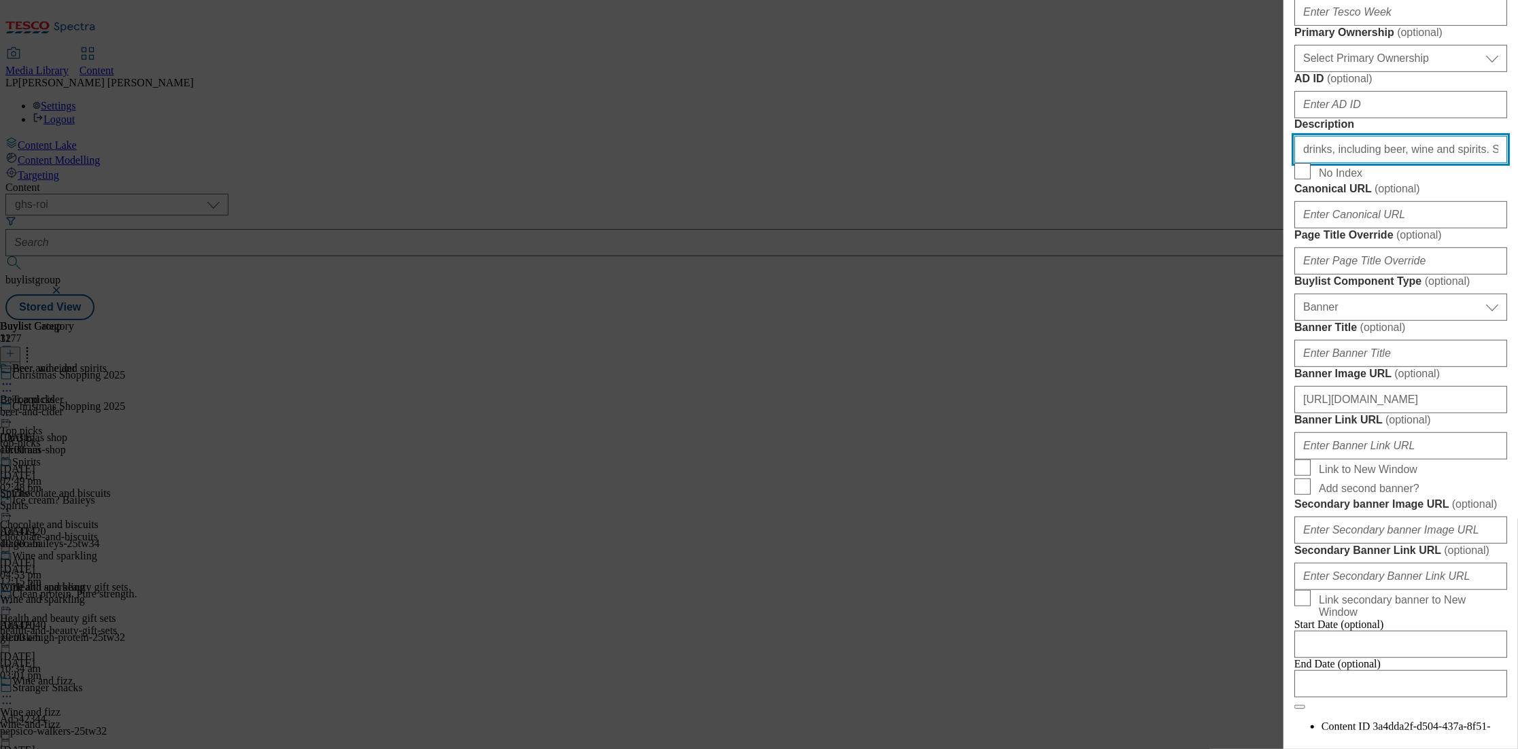
scroll to position [0, 305]
click at [1261, 163] on input "Start prepping for Christmas early with our selection of Christmas drinks, incl…" at bounding box center [1401, 149] width 213 height 27
drag, startPoint x: 1452, startPoint y: 445, endPoint x: 1138, endPoint y: 432, distance: 313.7
click at [1138, 432] on div "Edit Buylist Tags 1 tags selected buylist English Content Properties Label Beer…" at bounding box center [759, 374] width 1518 height 749
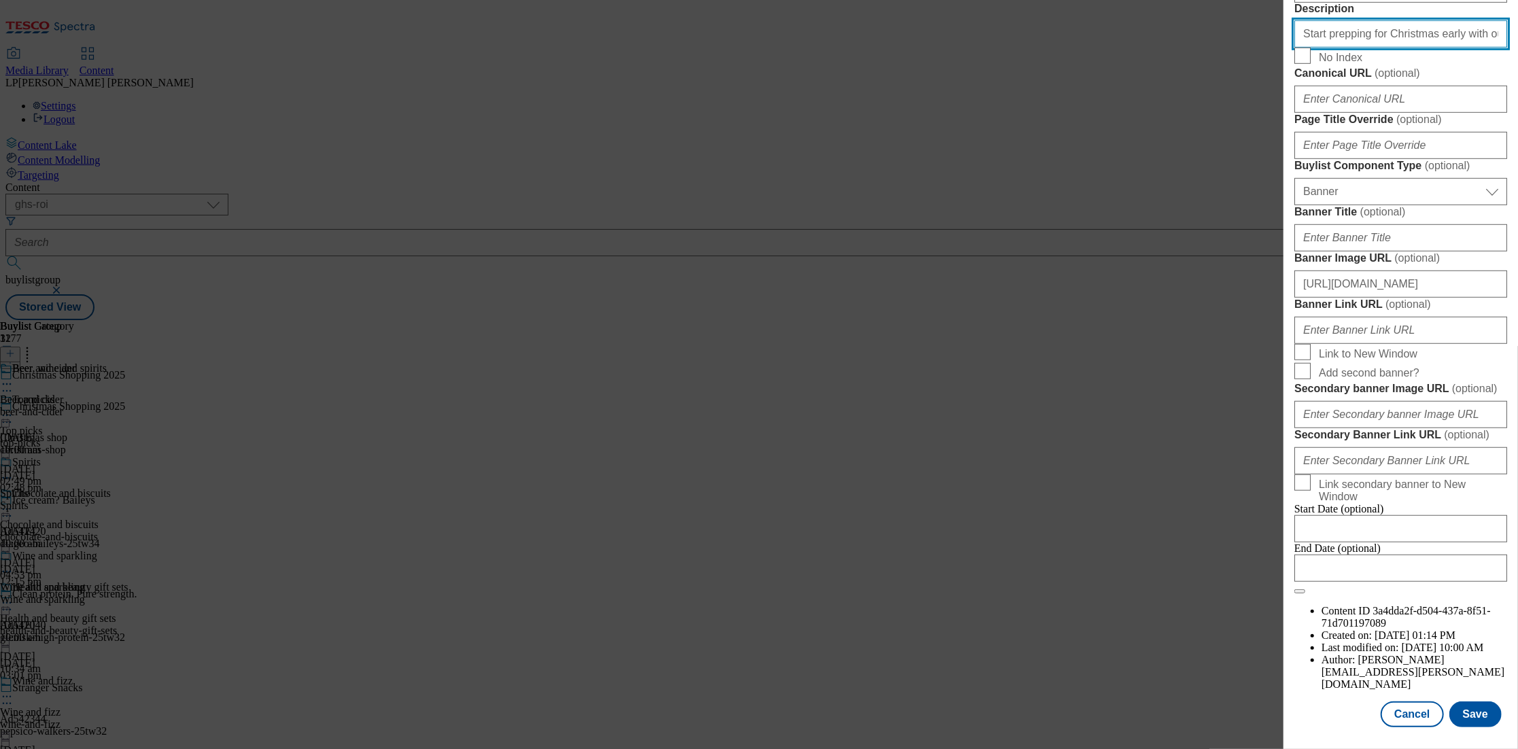
scroll to position [1215, 0]
type input "Start prepping for Christmas early with our selection of Christmas drinks, incl…"
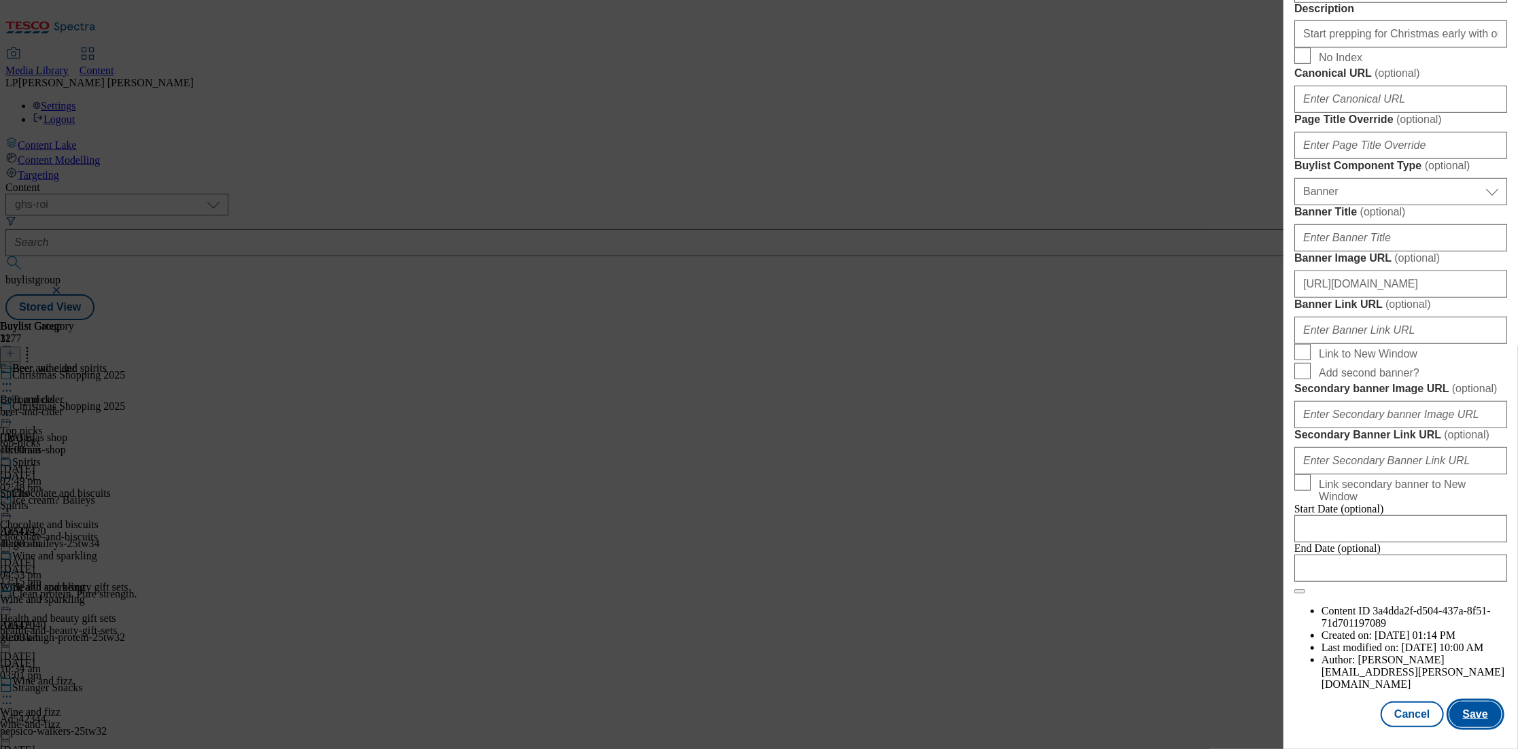
click at [1261, 717] on button "Save" at bounding box center [1476, 715] width 52 height 26
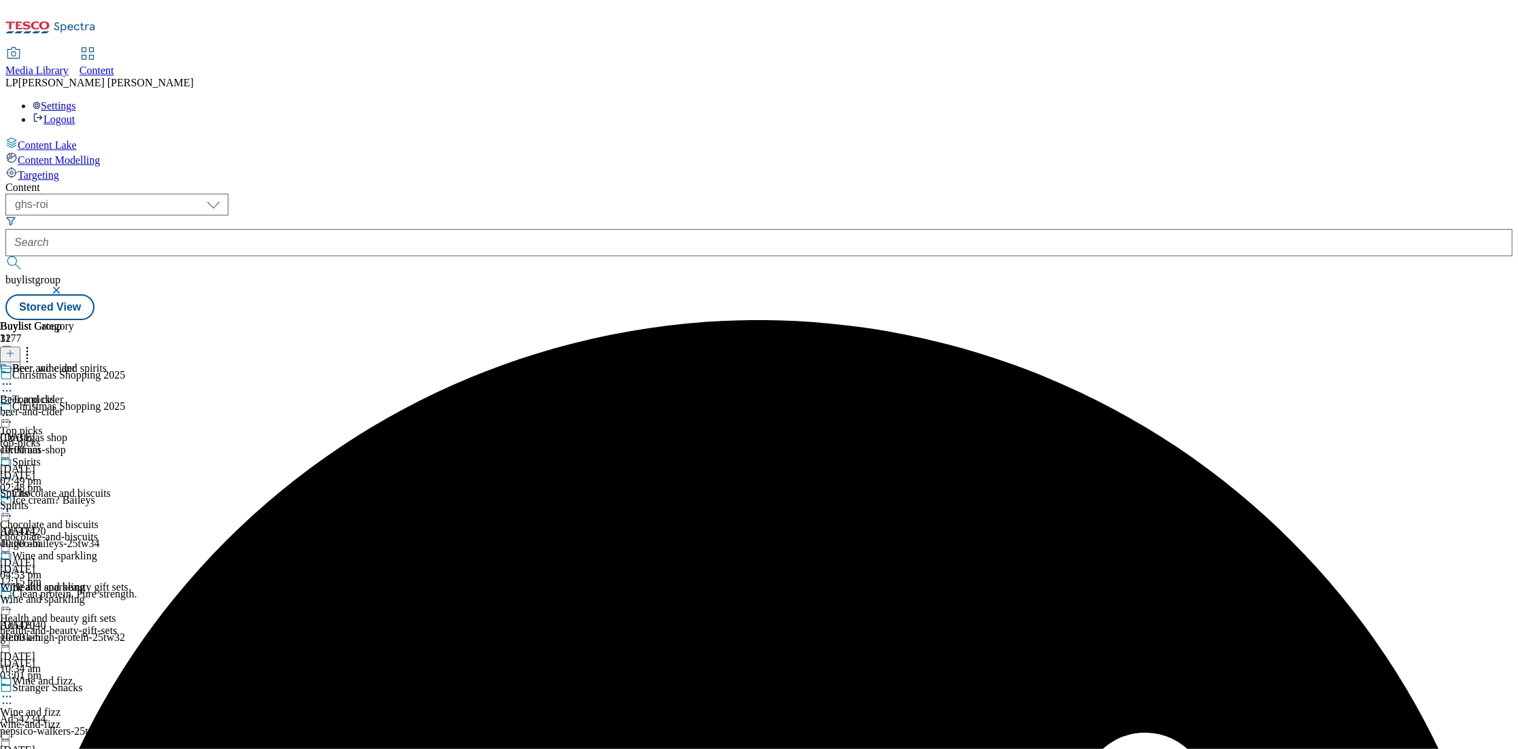
click at [14, 377] on icon at bounding box center [7, 384] width 14 height 14
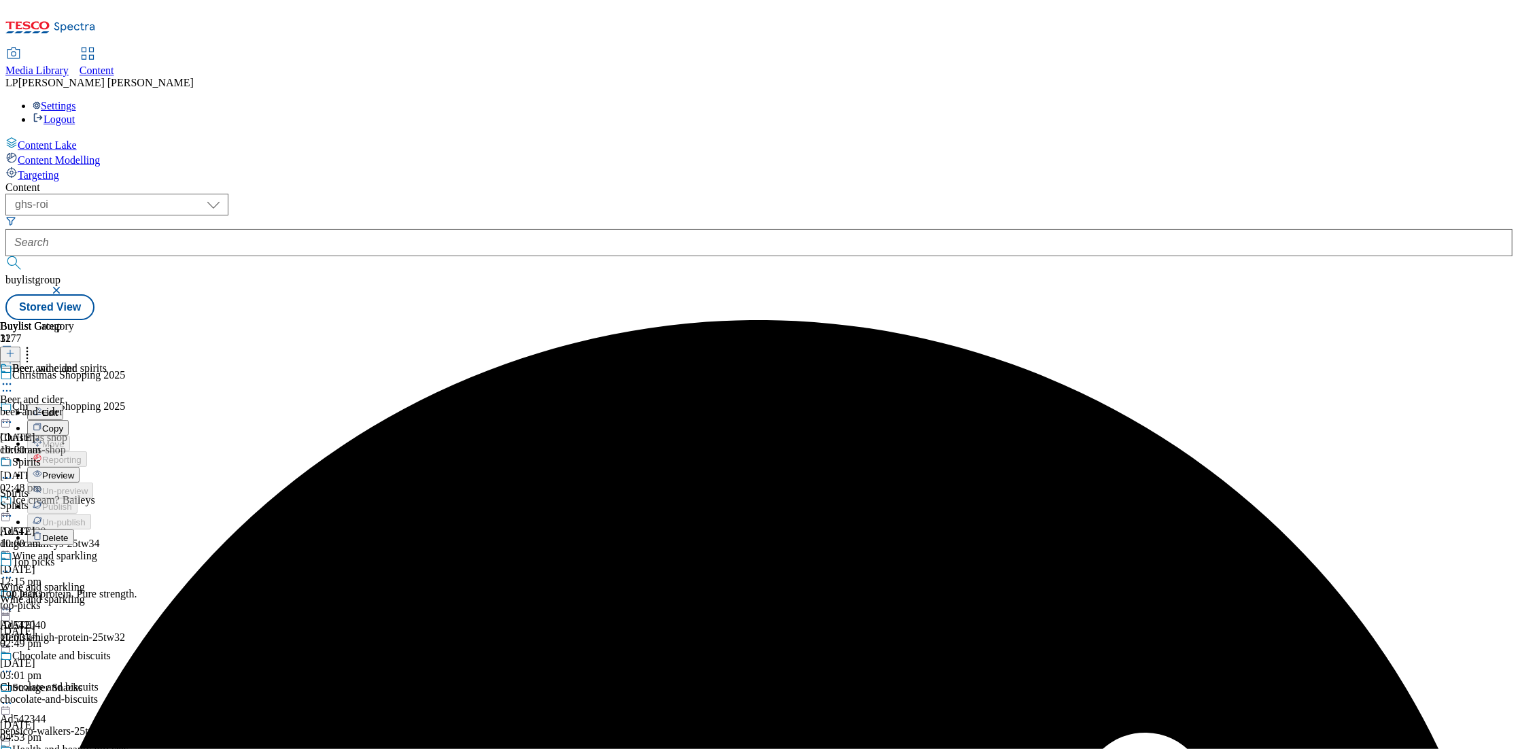
click at [80, 467] on button "Preview" at bounding box center [53, 475] width 52 height 16
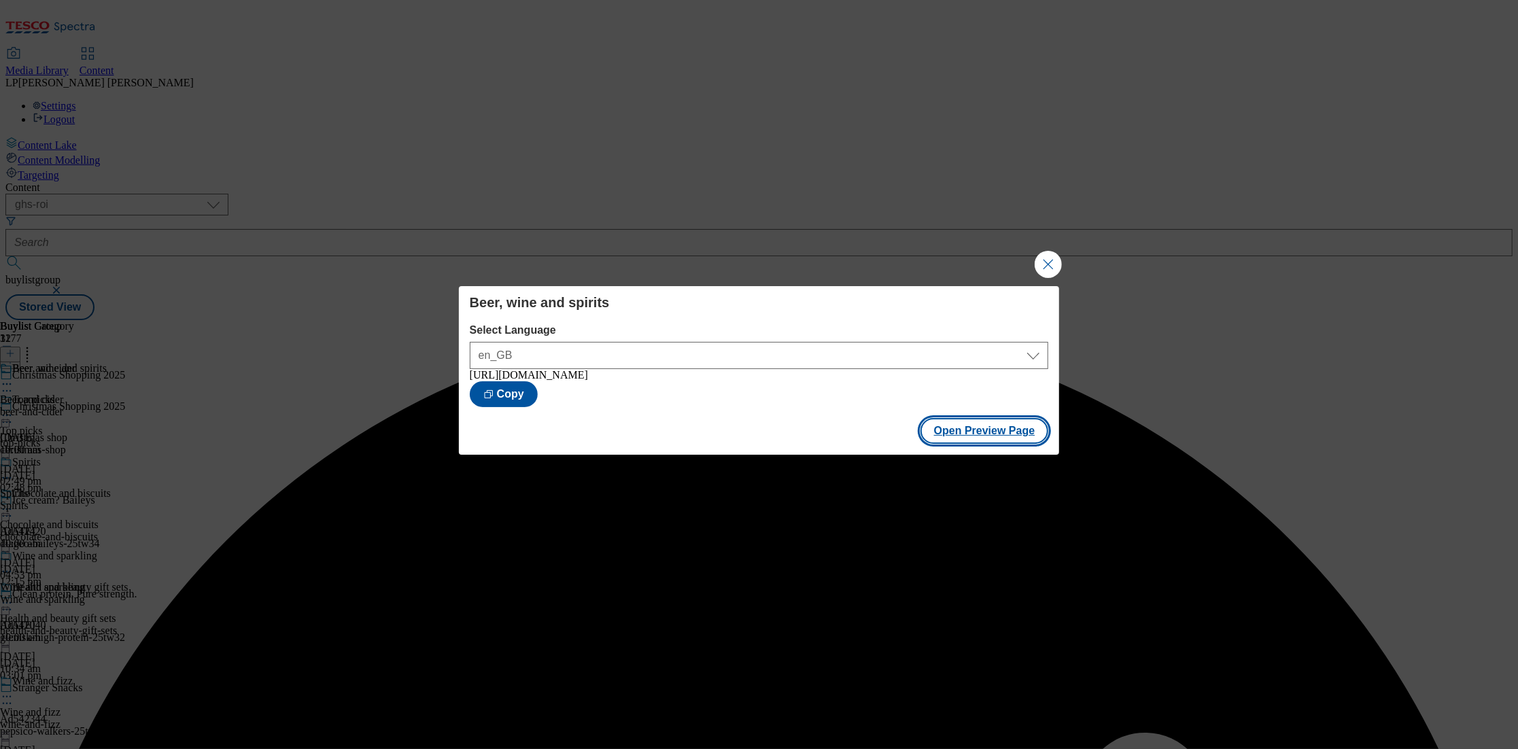
click at [982, 439] on button "Open Preview Page" at bounding box center [985, 431] width 129 height 26
click at [1061, 258] on button "Close Modal" at bounding box center [1048, 264] width 27 height 27
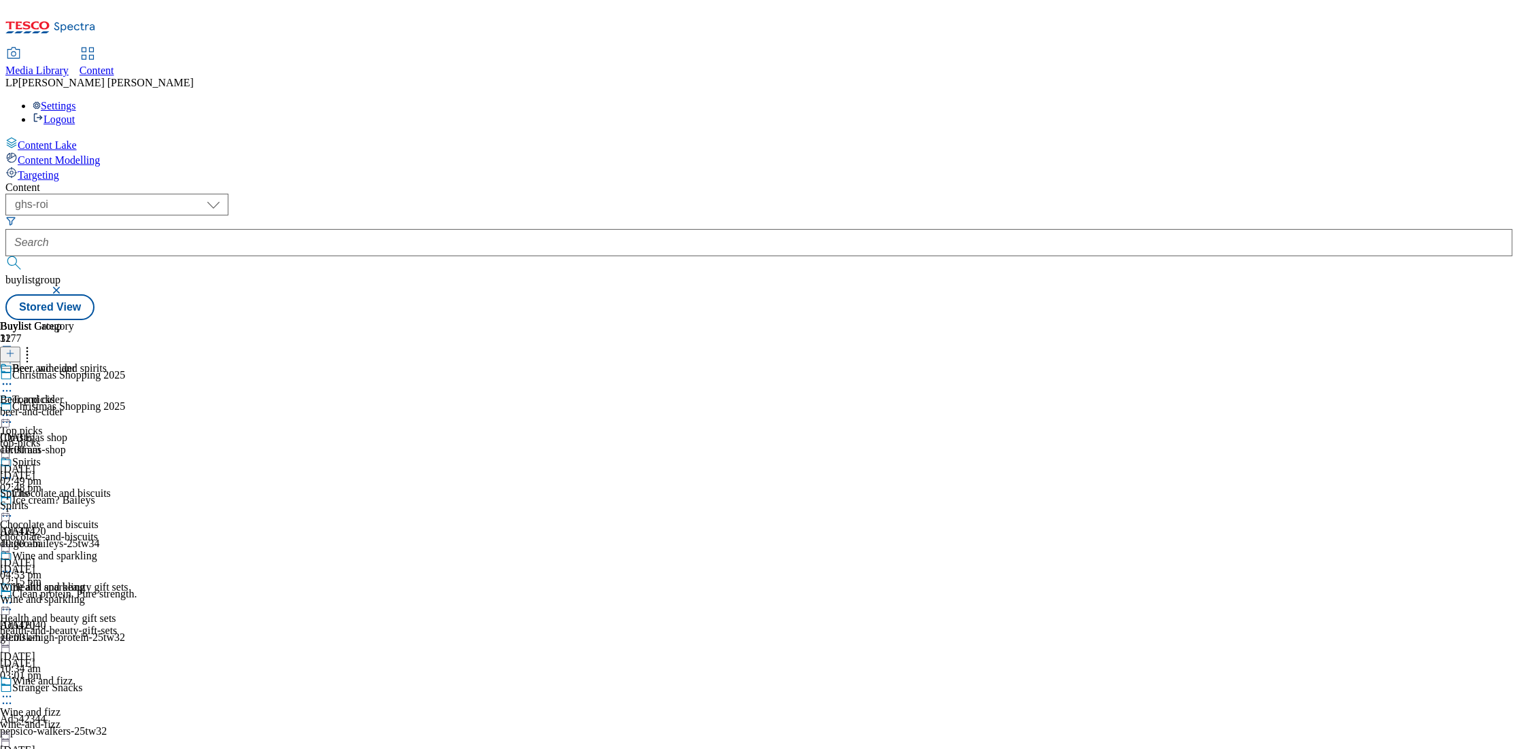
scroll to position [411, 0]
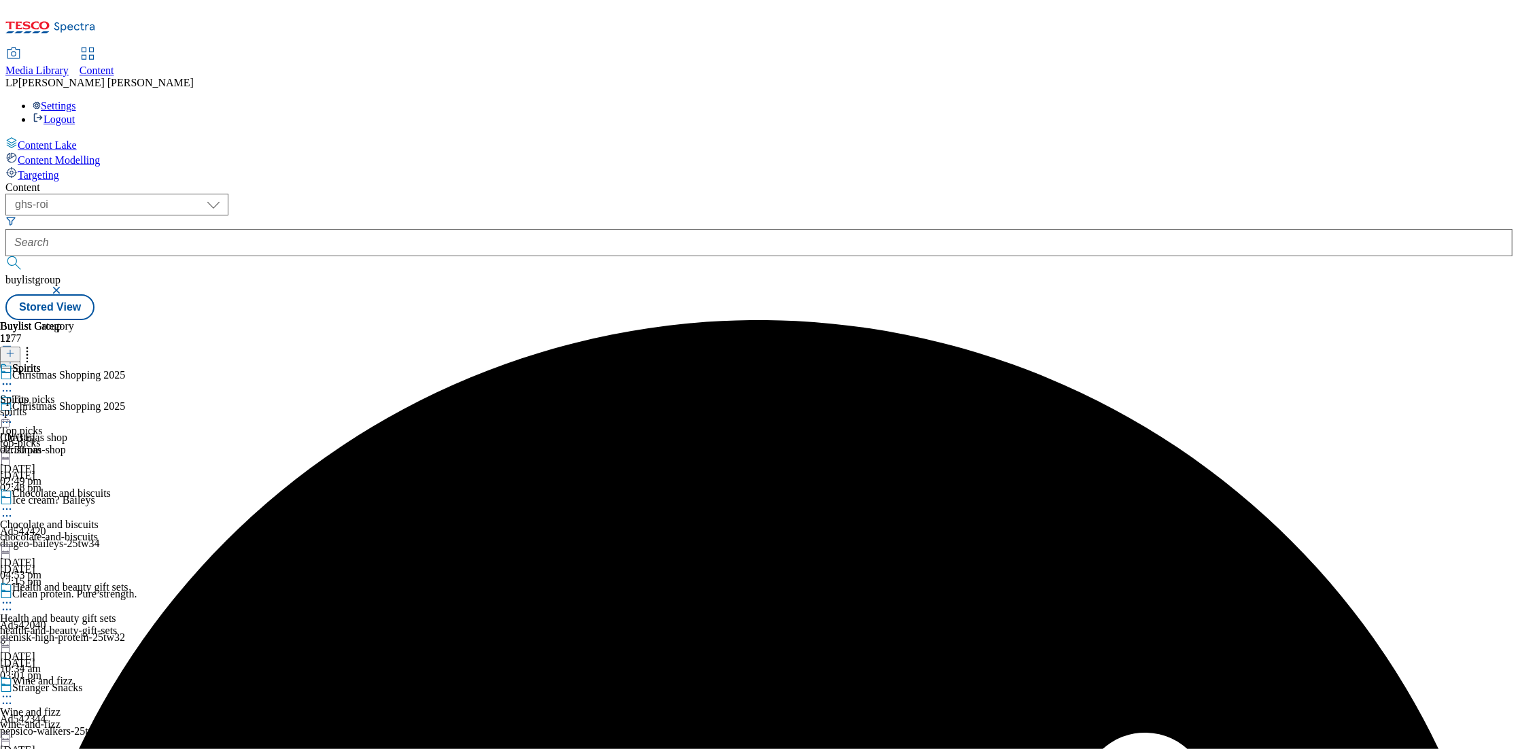
click at [14, 377] on icon at bounding box center [7, 384] width 14 height 14
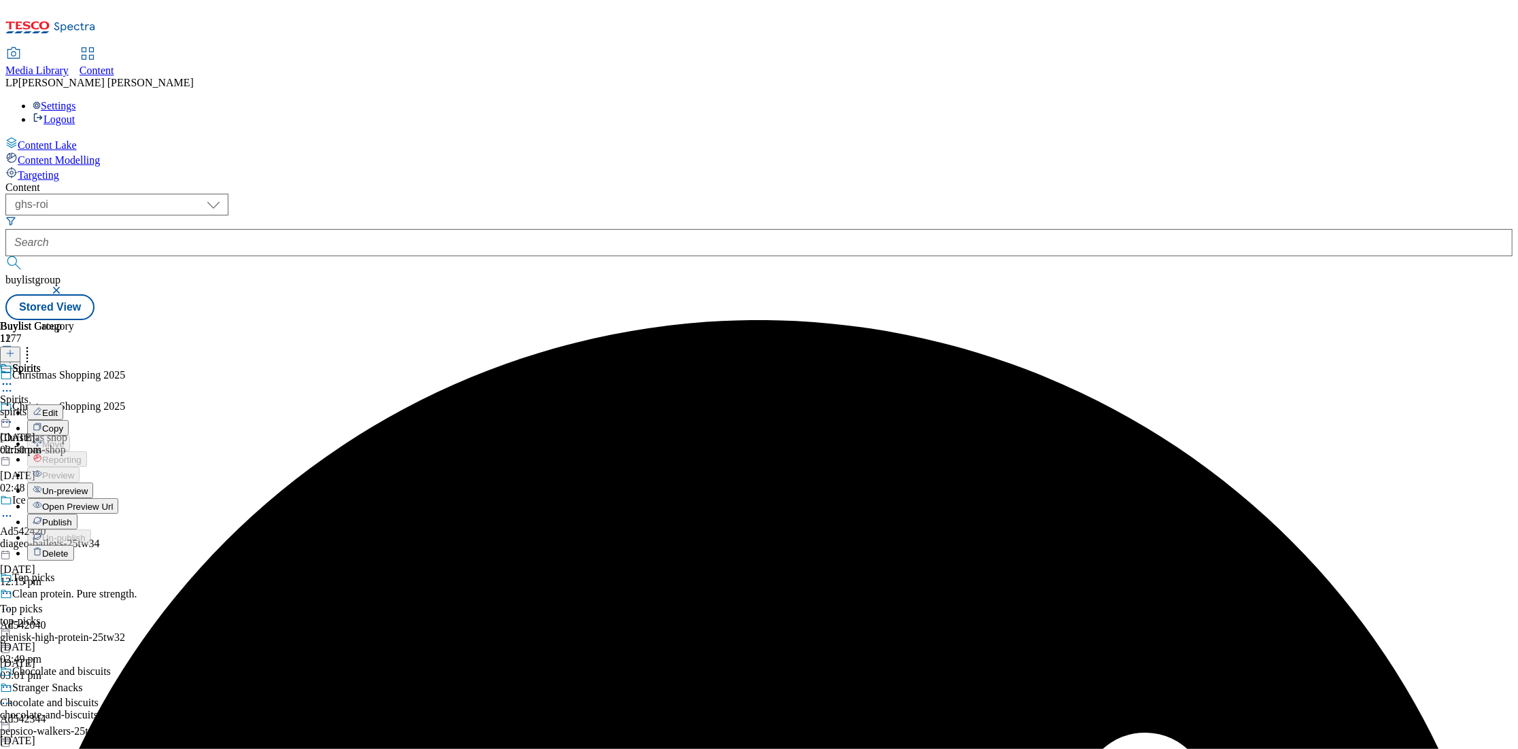
click at [88, 486] on span "Un-preview" at bounding box center [65, 491] width 46 height 10
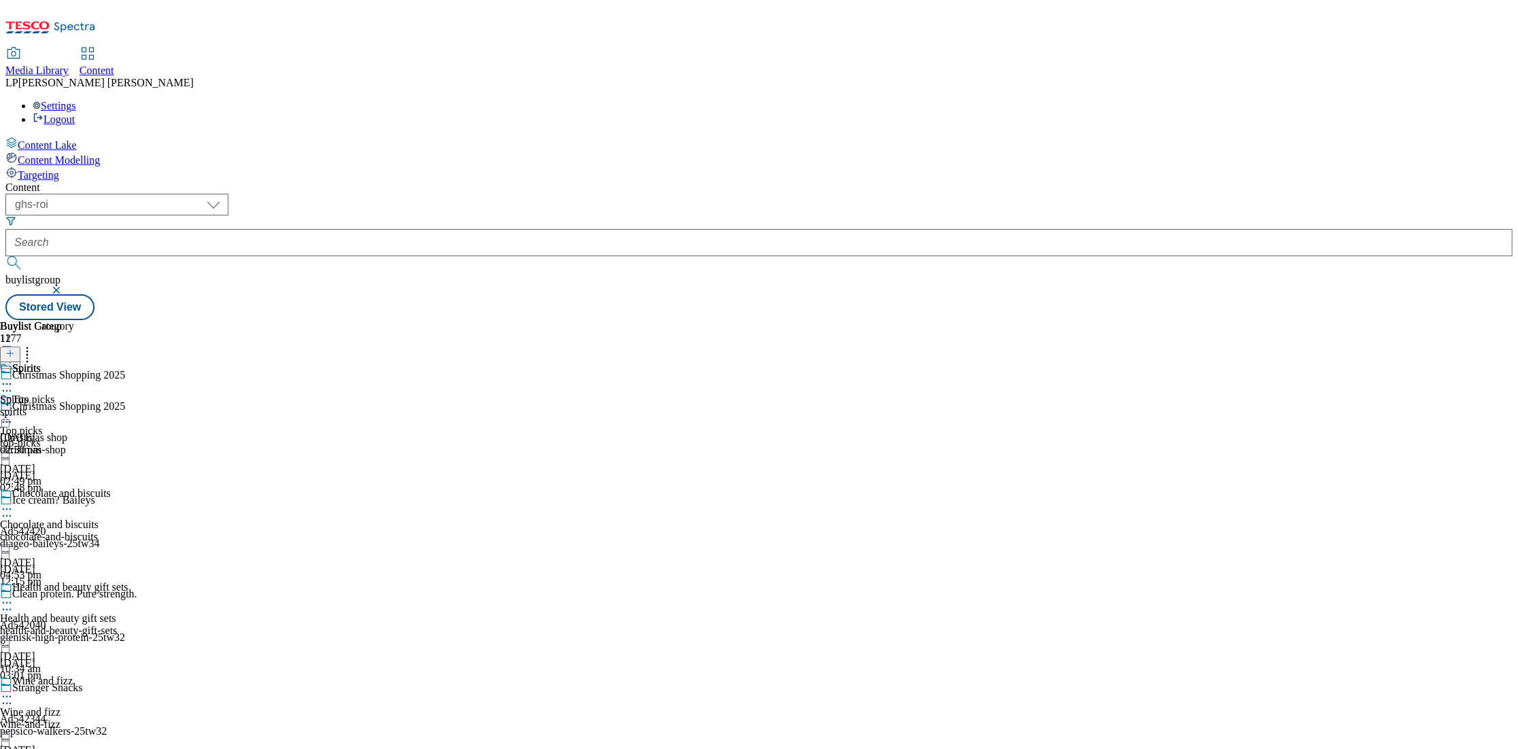
scroll to position [524, 0]
click at [133, 406] on div "soft-drinks-and-low-alcohol" at bounding box center [66, 412] width 133 height 12
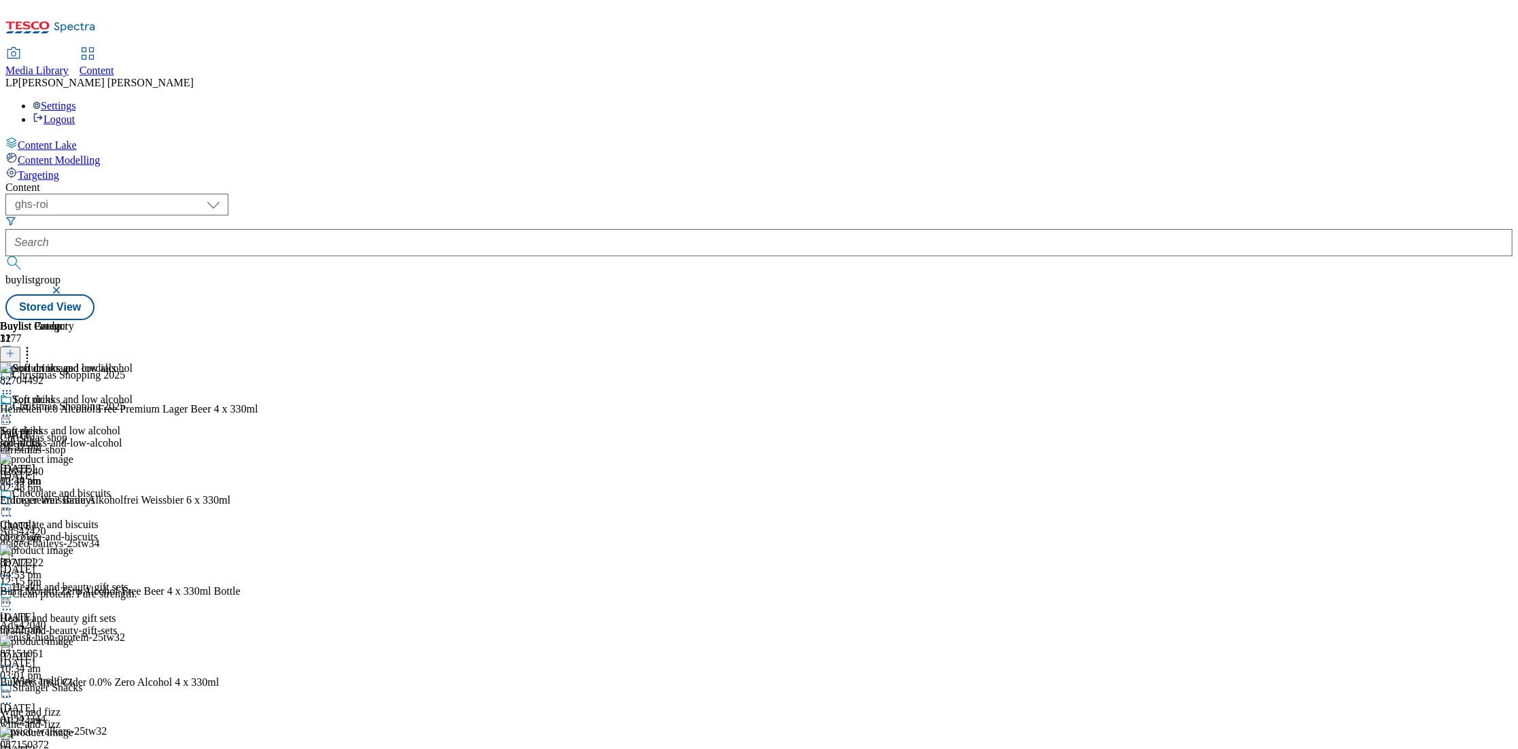
click at [14, 409] on icon at bounding box center [7, 416] width 14 height 14
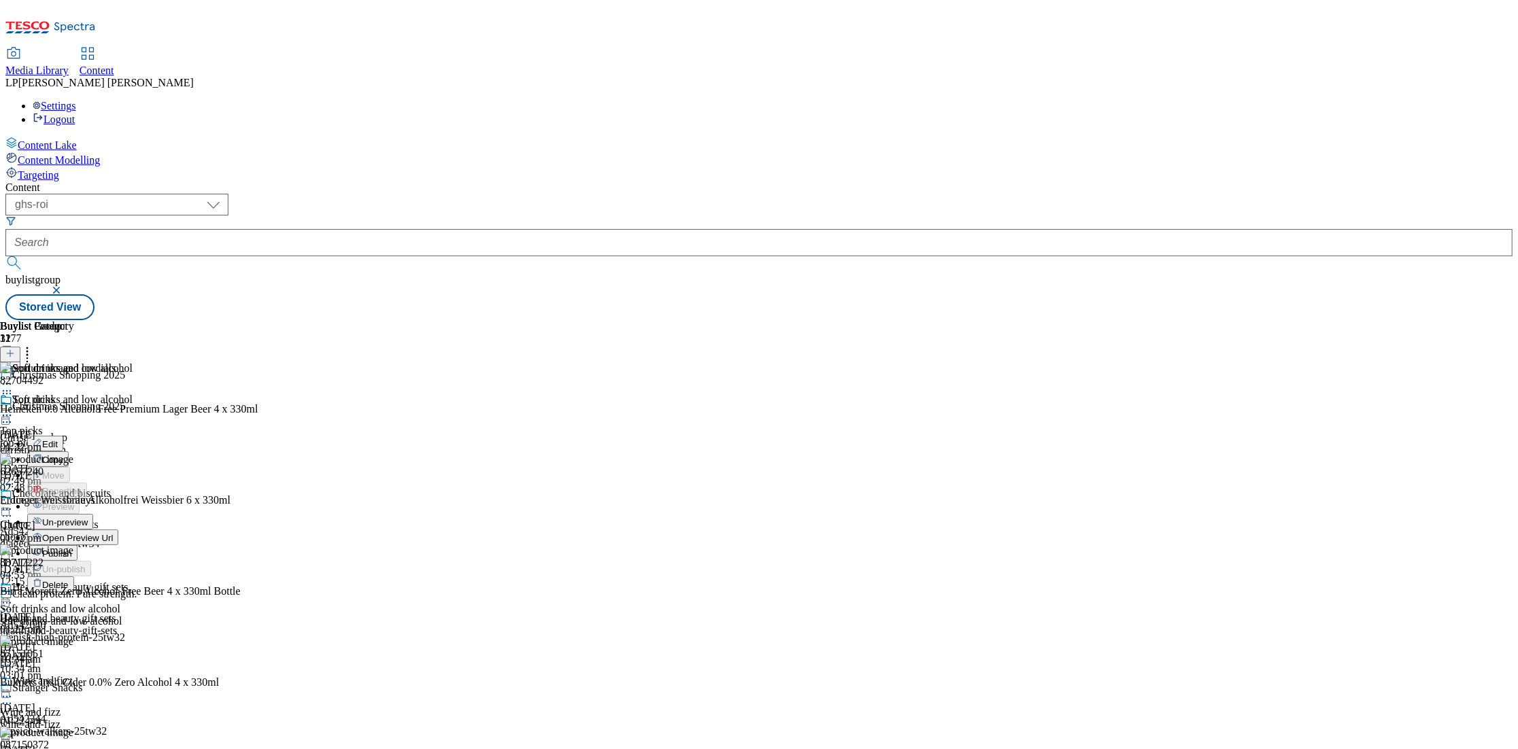
click at [63, 436] on button "Edit" at bounding box center [45, 444] width 36 height 16
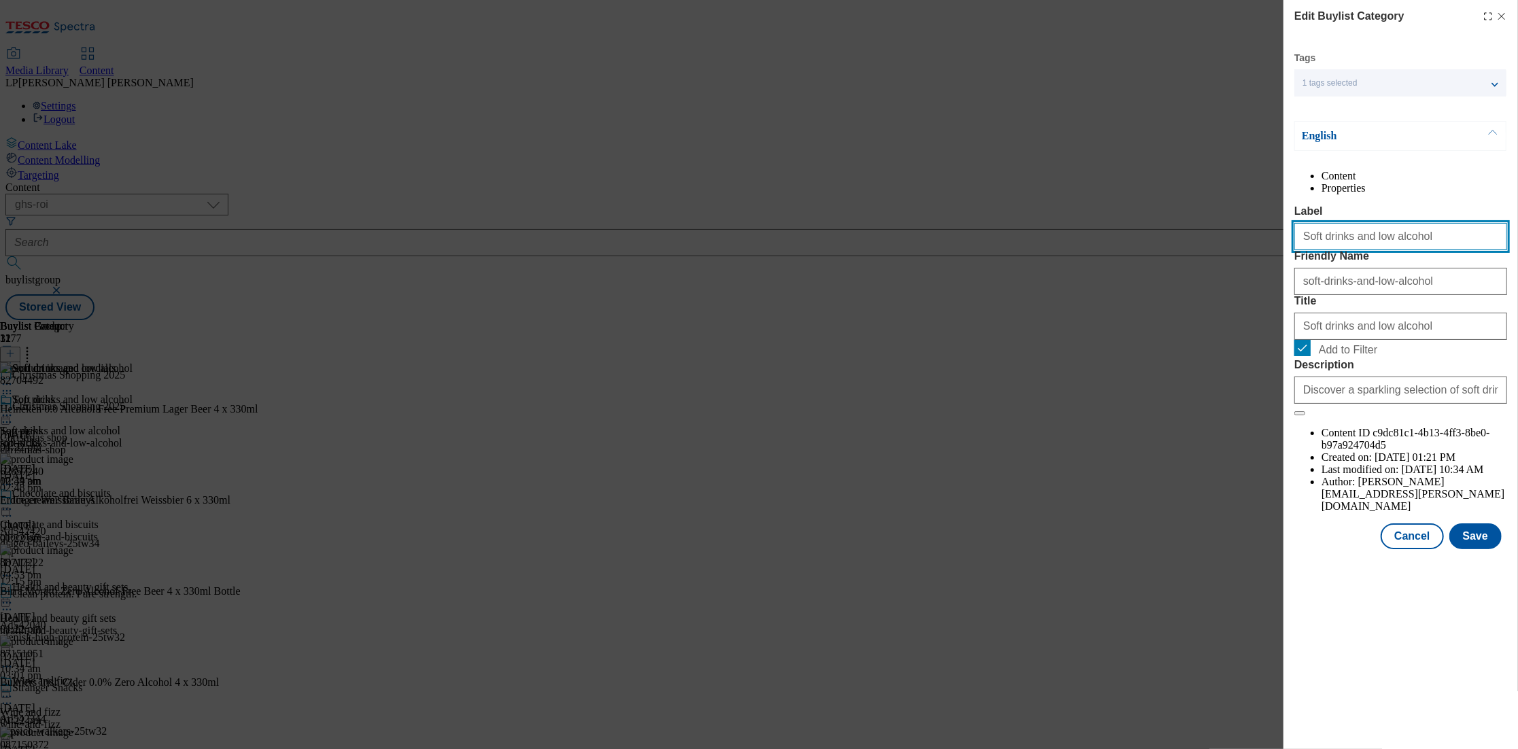
drag, startPoint x: 1423, startPoint y: 266, endPoint x: 1362, endPoint y: 265, distance: 61.2
click at [1261, 250] on input "Soft drinks and low alcohol" at bounding box center [1401, 236] width 213 height 27
drag, startPoint x: 1462, startPoint y: 265, endPoint x: 1170, endPoint y: 250, distance: 292.1
click at [1170, 250] on div "Edit Buylist Category Tags 1 tags selected buylist category English Content Pro…" at bounding box center [759, 374] width 1518 height 749
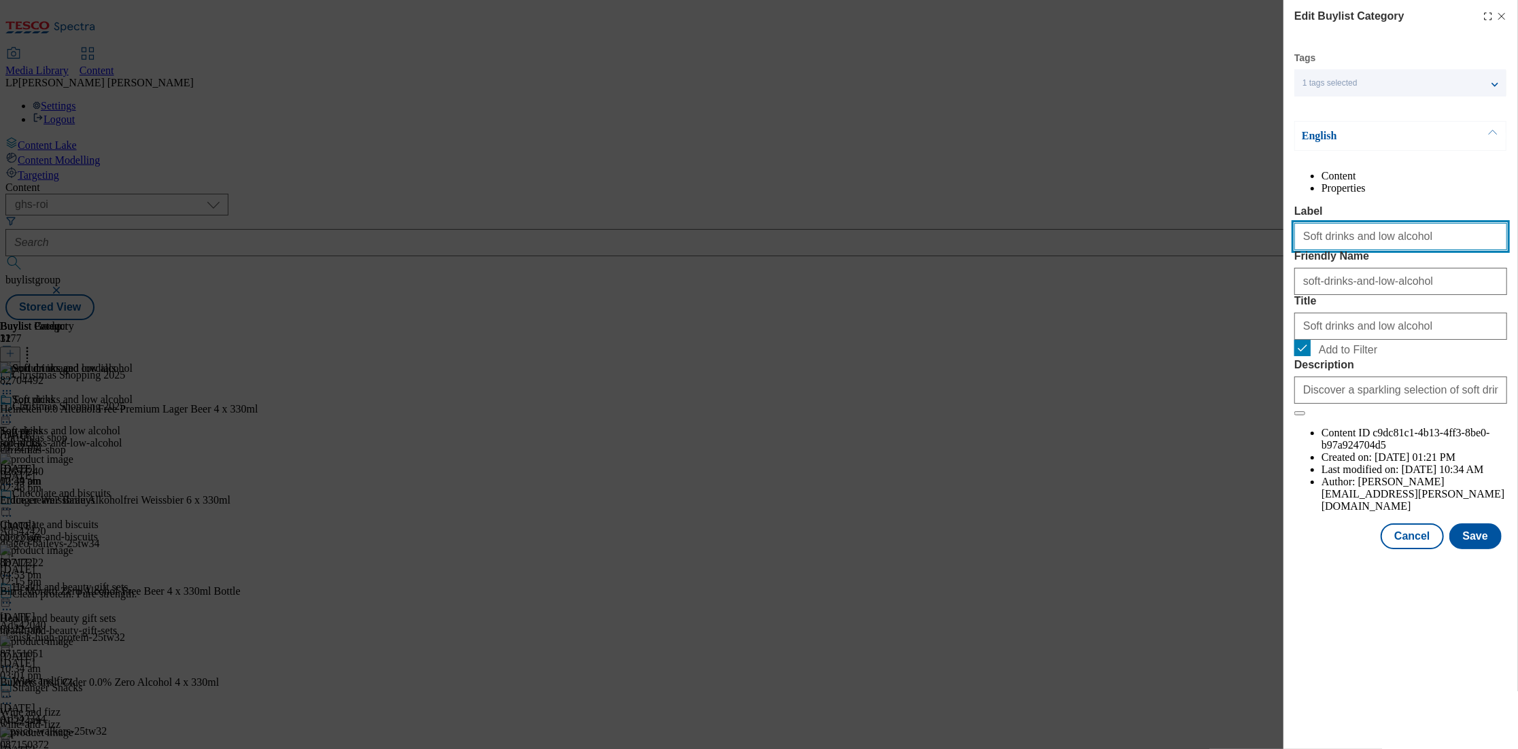
paste input "cordials"
drag, startPoint x: 1422, startPoint y: 262, endPoint x: 1276, endPoint y: 269, distance: 146.3
click at [1261, 269] on div "Edit Buylist Category Tags 1 tags selected buylist category English Content Pro…" at bounding box center [759, 374] width 1518 height 749
click at [1261, 250] on input "Soft drinks and cordials" at bounding box center [1401, 236] width 213 height 27
drag, startPoint x: 1403, startPoint y: 267, endPoint x: 1284, endPoint y: 267, distance: 119.0
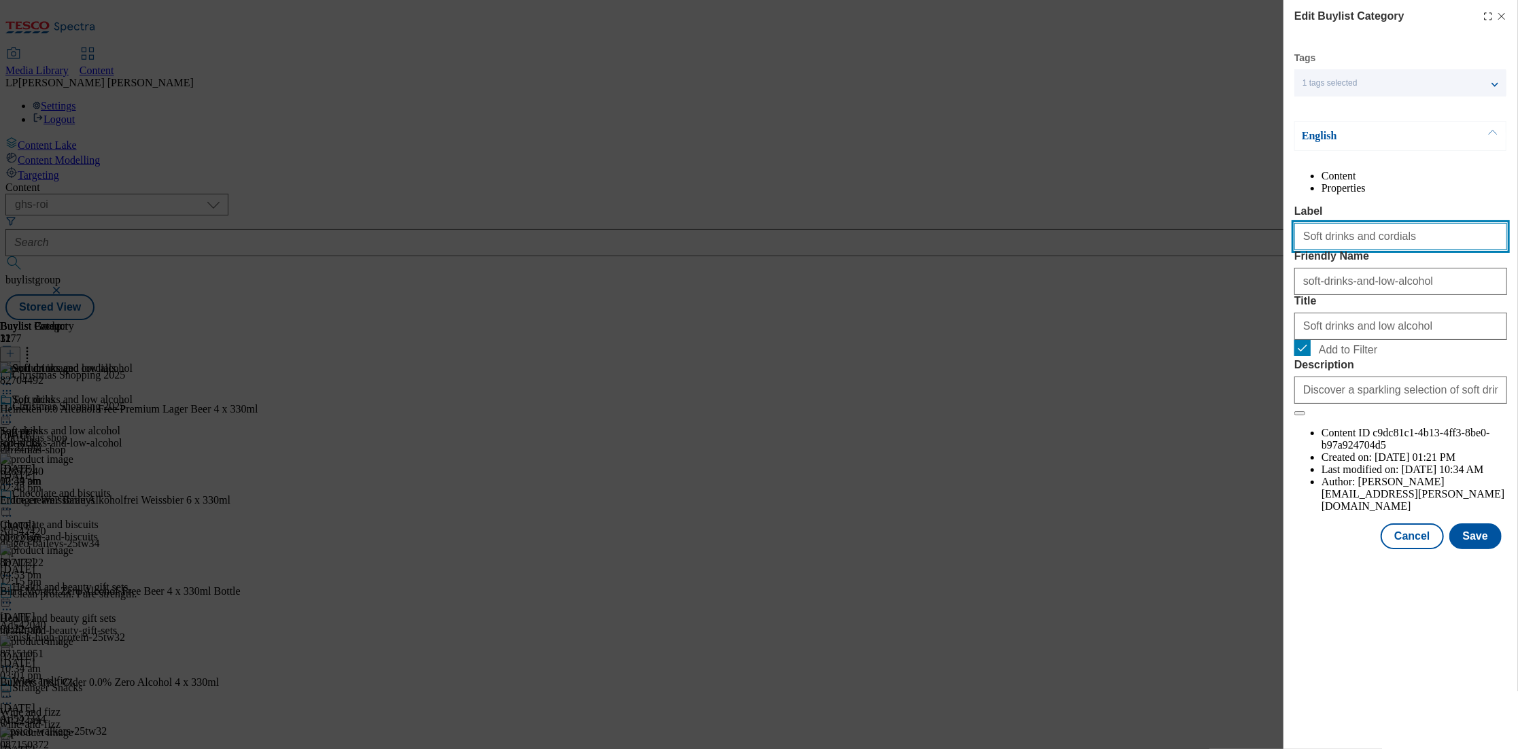
click at [1261, 267] on div "Edit Buylist Category Tags 1 tags selected buylist category English Content Pro…" at bounding box center [1401, 276] width 235 height 552
type input "Soft drinks and cordials"
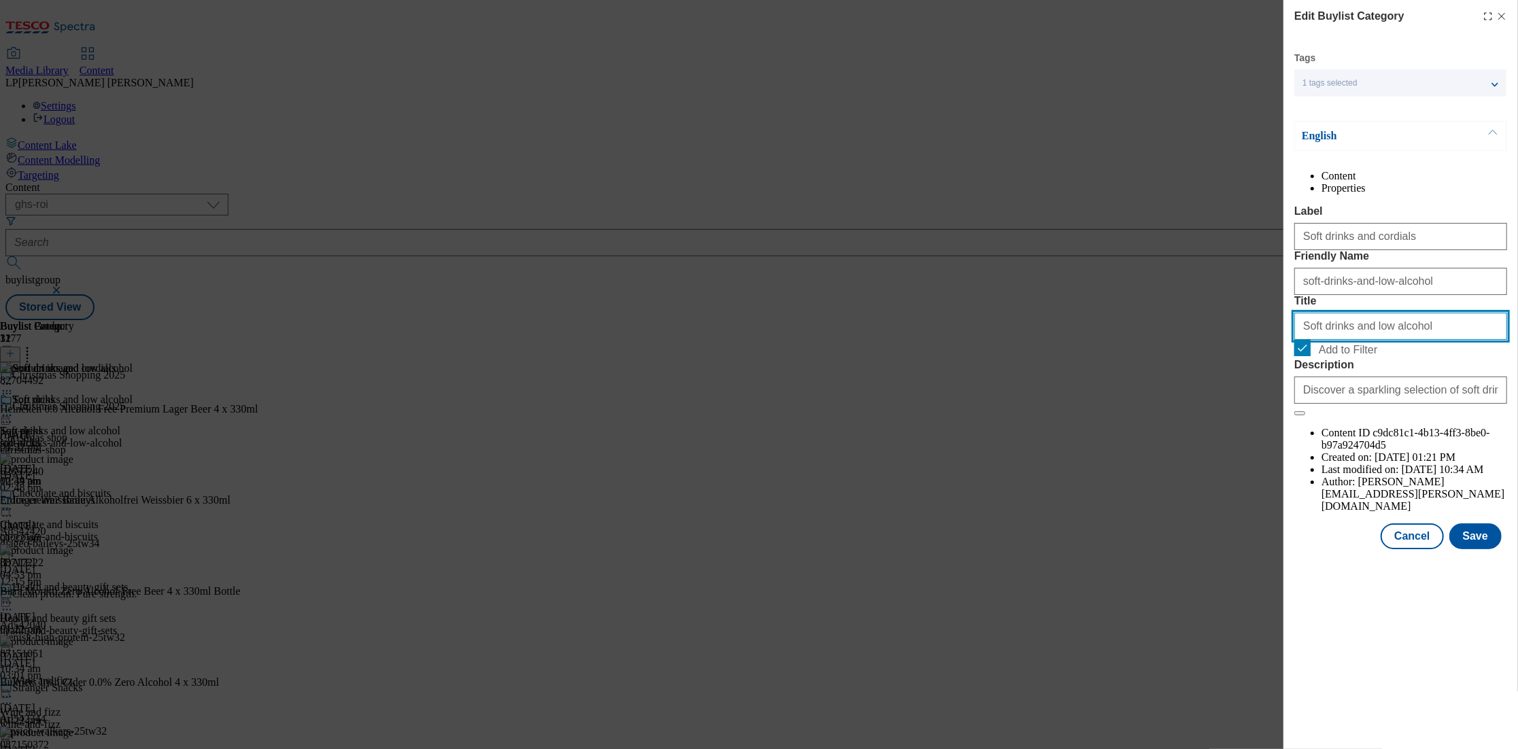
drag, startPoint x: 1409, startPoint y: 401, endPoint x: 1199, endPoint y: 396, distance: 209.5
click at [1199, 396] on div "Edit Buylist Category Tags 1 tags selected buylist category English Content Pro…" at bounding box center [759, 374] width 1518 height 749
paste input "cordials"
type input "Soft drinks and cordials"
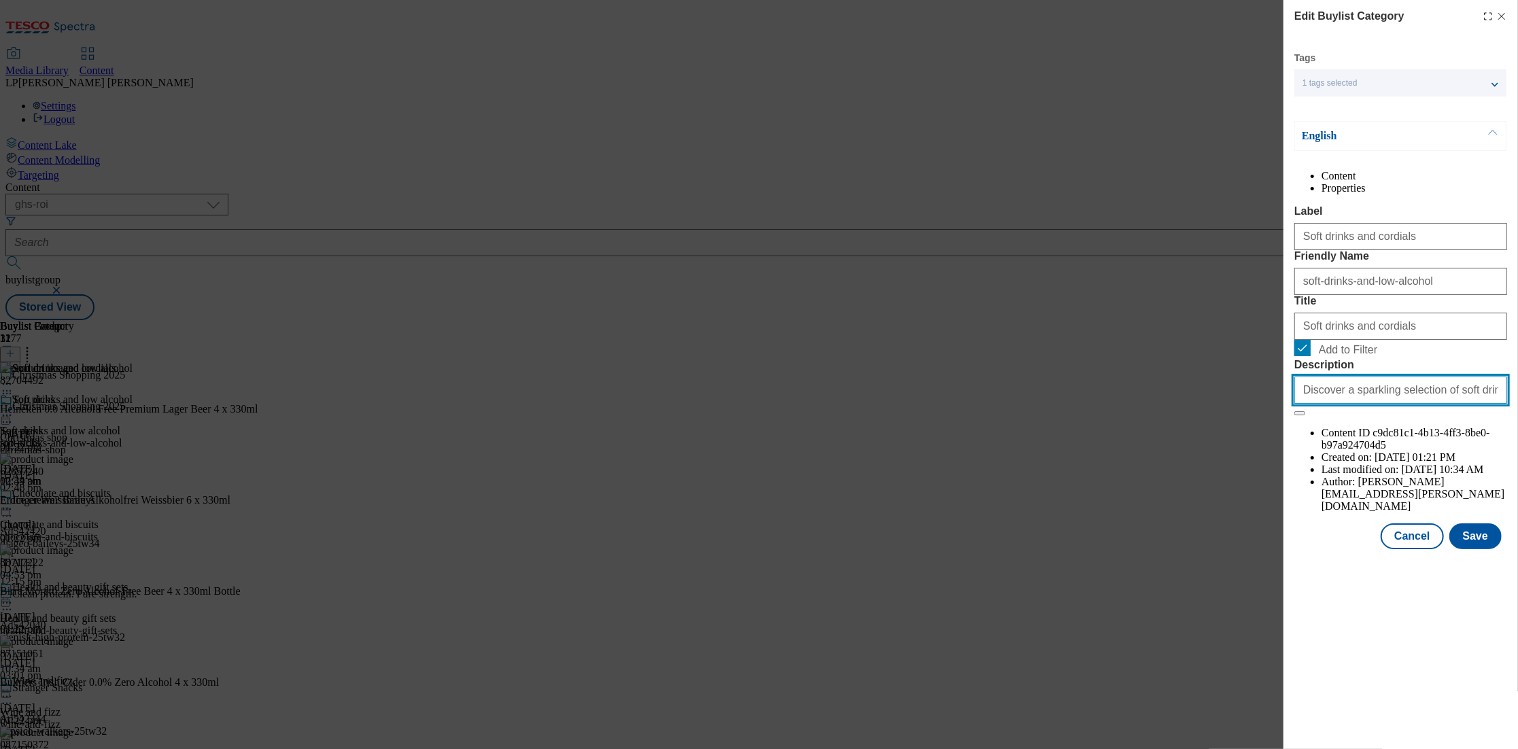
click at [1261, 404] on input "Discover a sparkling selection of soft drinks and low alcohol beverages for you…" at bounding box center [1401, 390] width 213 height 27
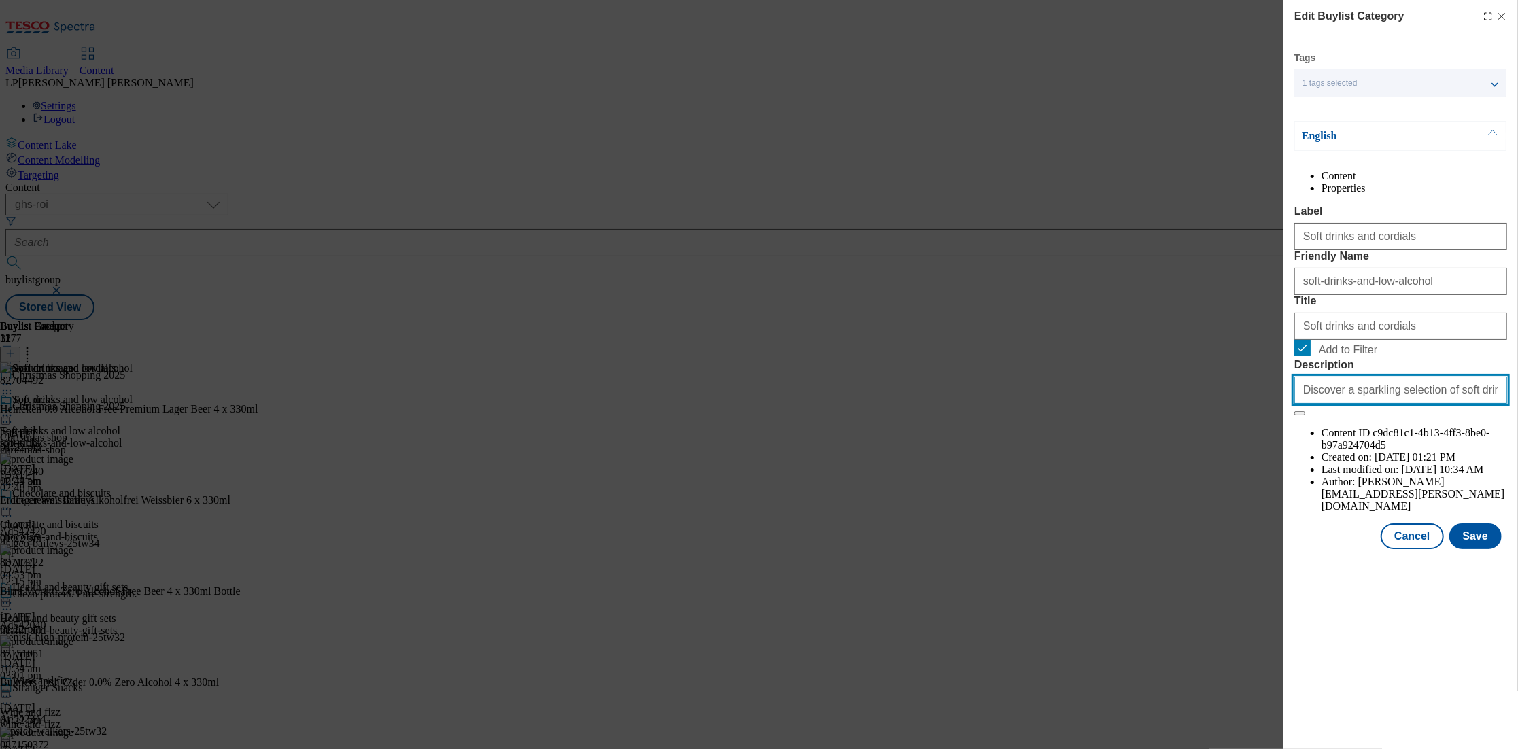
click at [1261, 404] on input "Discover a sparkling selection of soft drinks and low alcohol beverages for you…" at bounding box center [1401, 390] width 213 height 27
paste input "Start prepping for Christmas early with our festive selection of soft drinks an…"
click at [1261, 404] on input "Start prepping for Christmas early with our festive selection of soft drinks an…" at bounding box center [1401, 390] width 213 height 27
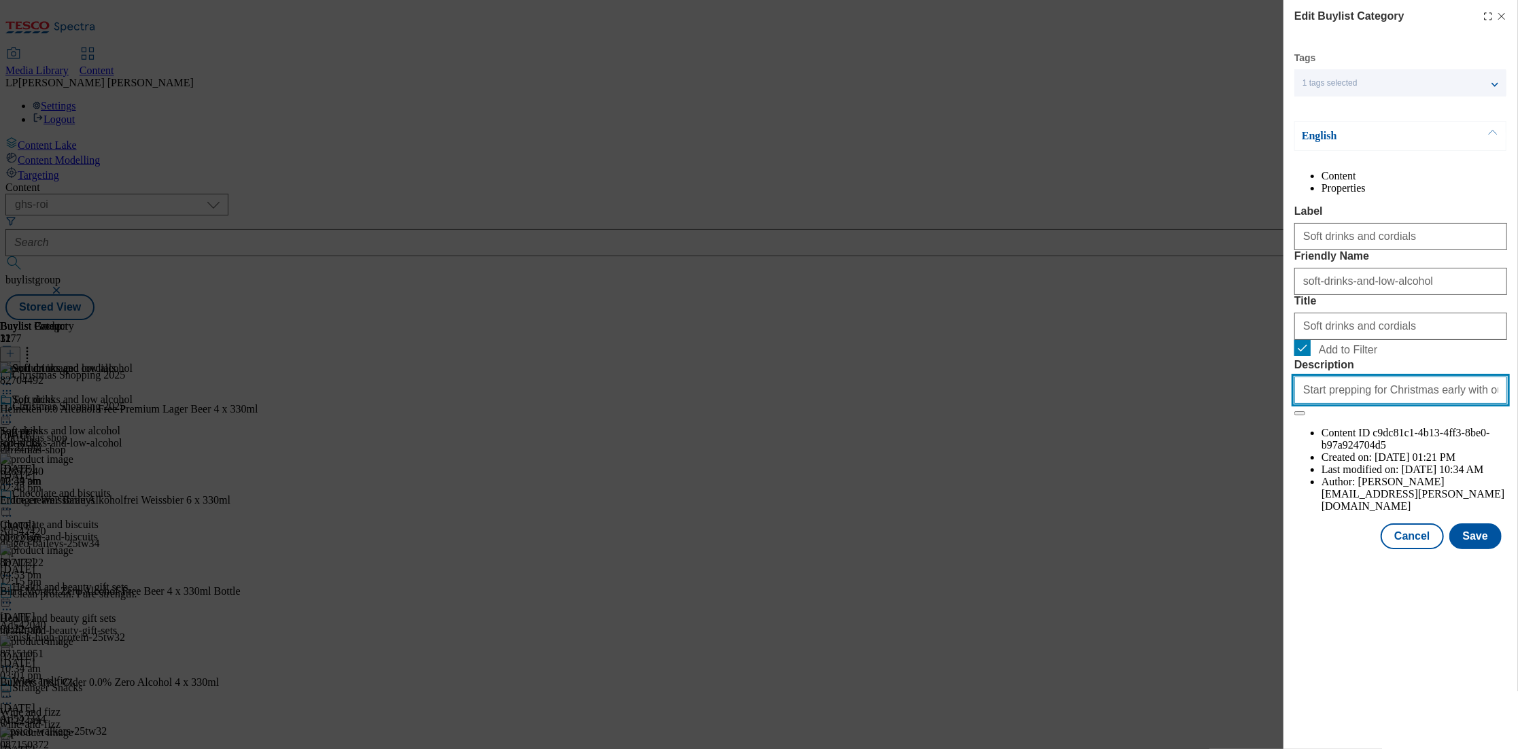
drag, startPoint x: 1462, startPoint y: 507, endPoint x: 1142, endPoint y: 496, distance: 320.4
click at [1142, 496] on div "Edit Buylist Category Tags 1 tags selected buylist category English Content Pro…" at bounding box center [759, 374] width 1518 height 749
type input "Start prepping for Christmas early with our festive selection of soft drinks an…"
click at [1261, 549] on button "Save" at bounding box center [1476, 537] width 52 height 26
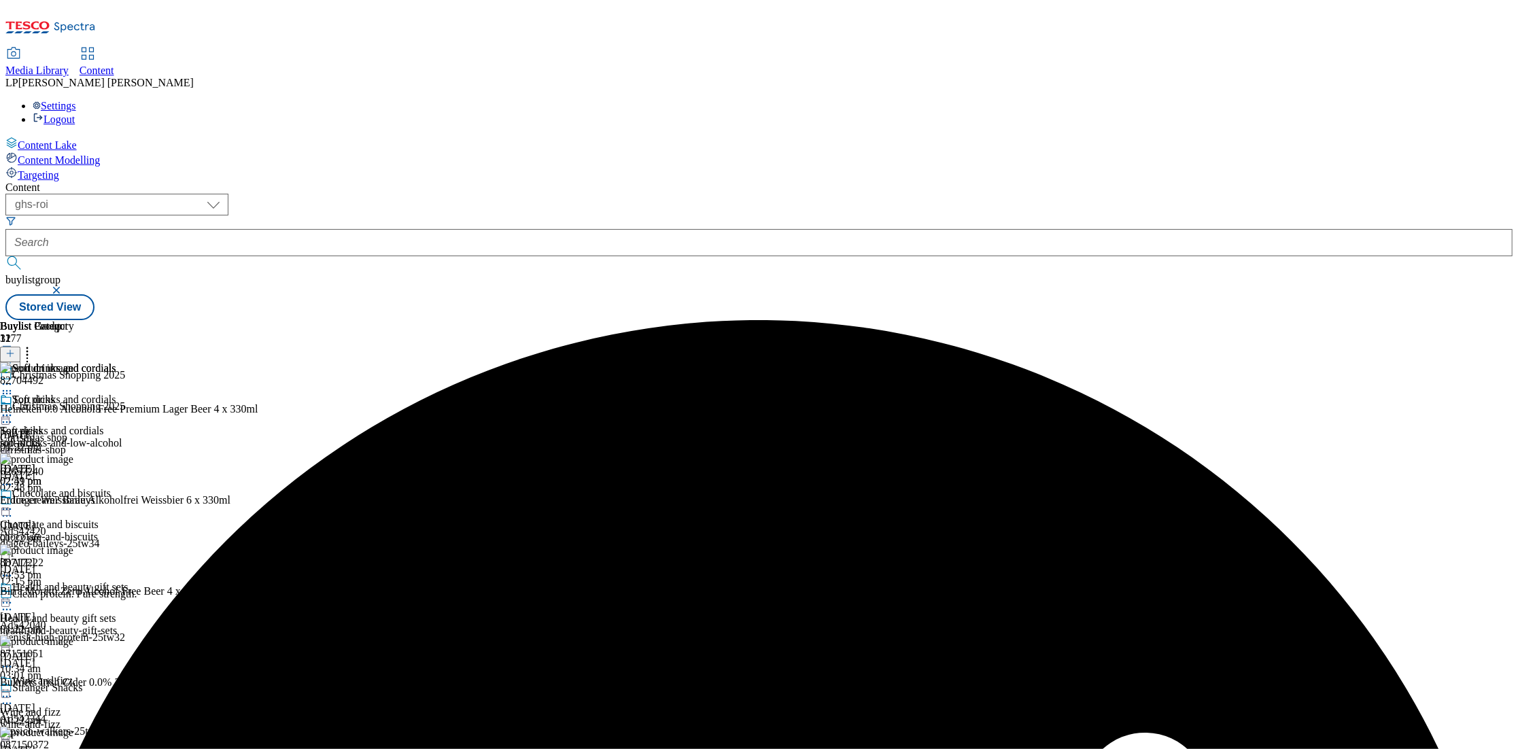
click at [14, 409] on icon at bounding box center [7, 416] width 14 height 14
click at [80, 498] on button "Preview" at bounding box center [53, 506] width 52 height 16
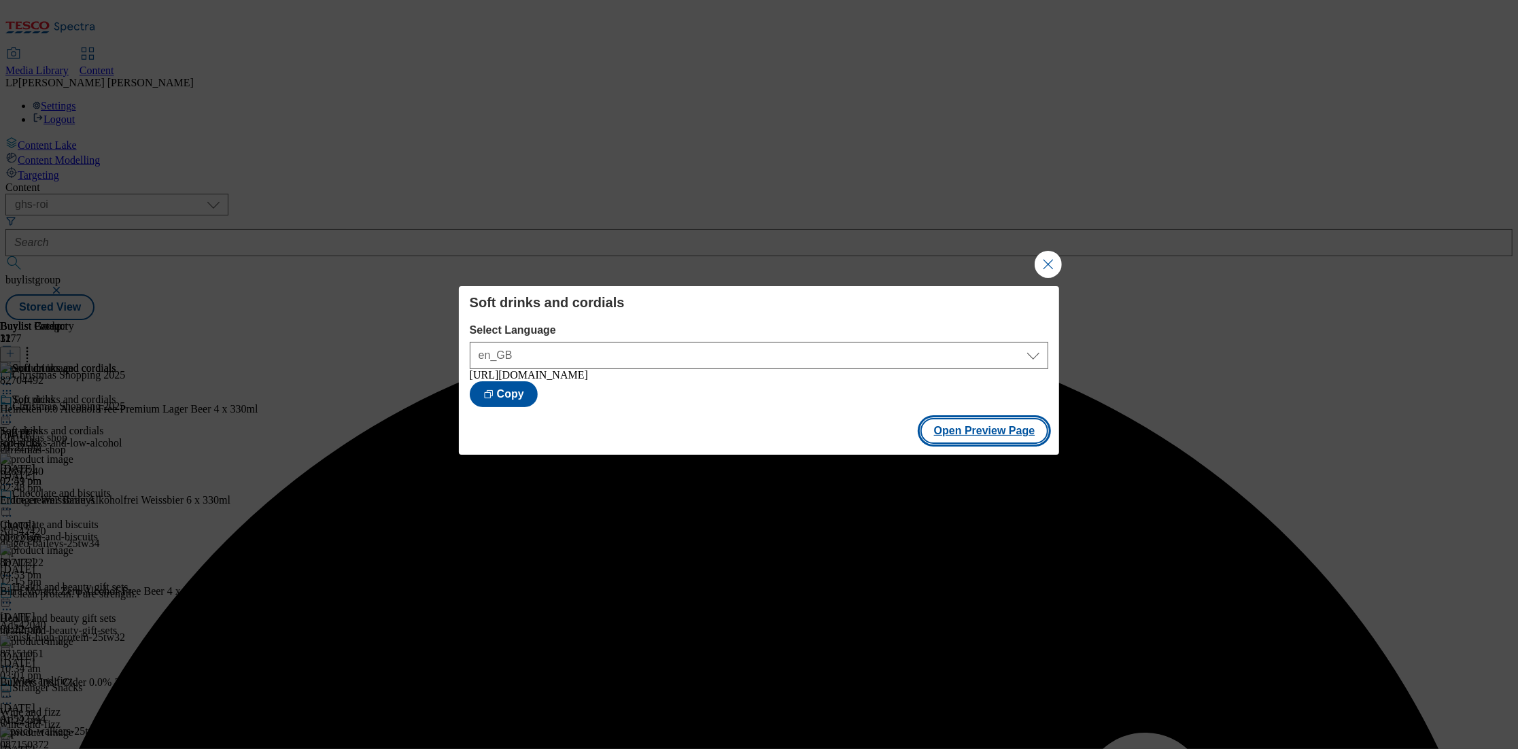
click at [978, 432] on button "Open Preview Page" at bounding box center [985, 431] width 129 height 26
click at [1056, 259] on button "Close Modal" at bounding box center [1048, 264] width 27 height 27
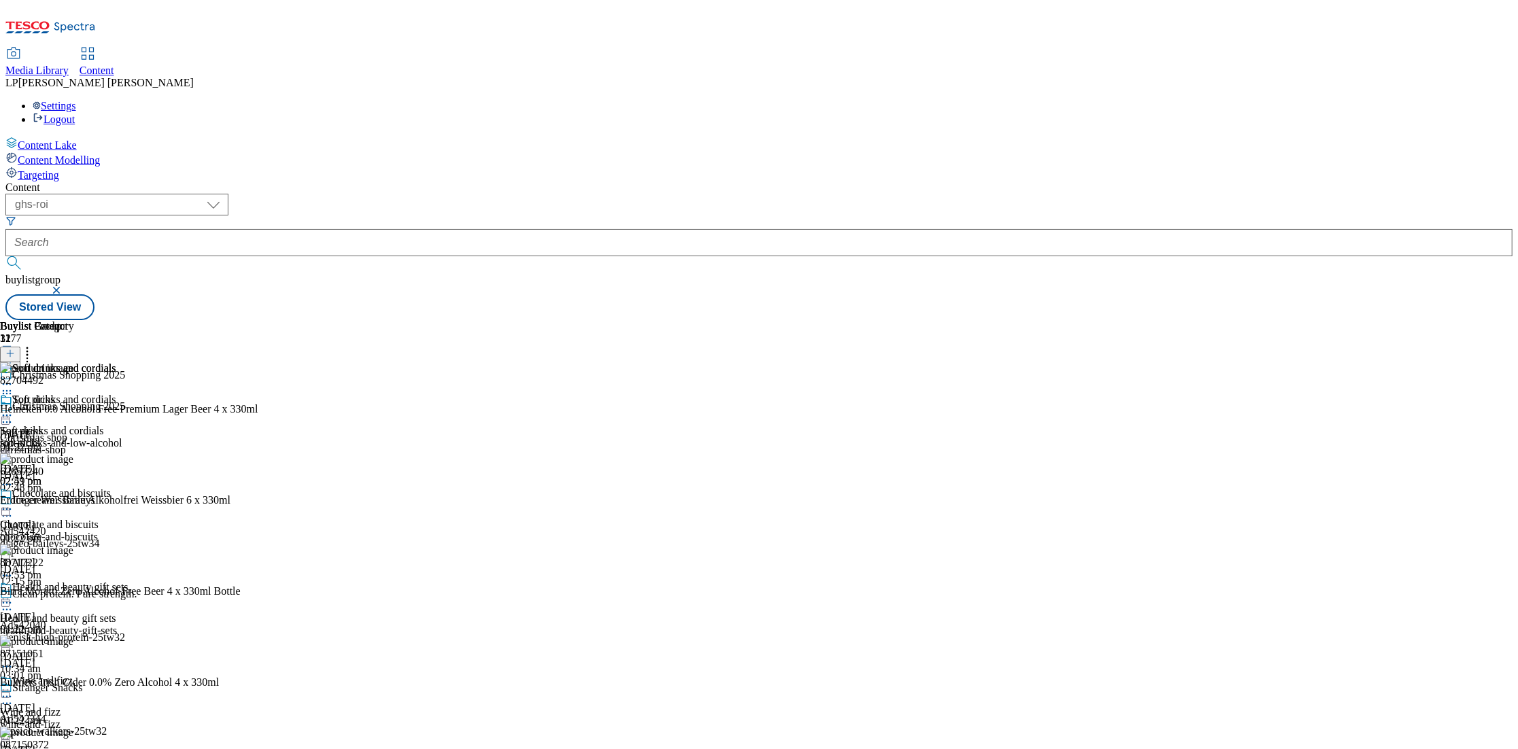
click at [14, 409] on icon at bounding box center [7, 416] width 14 height 14
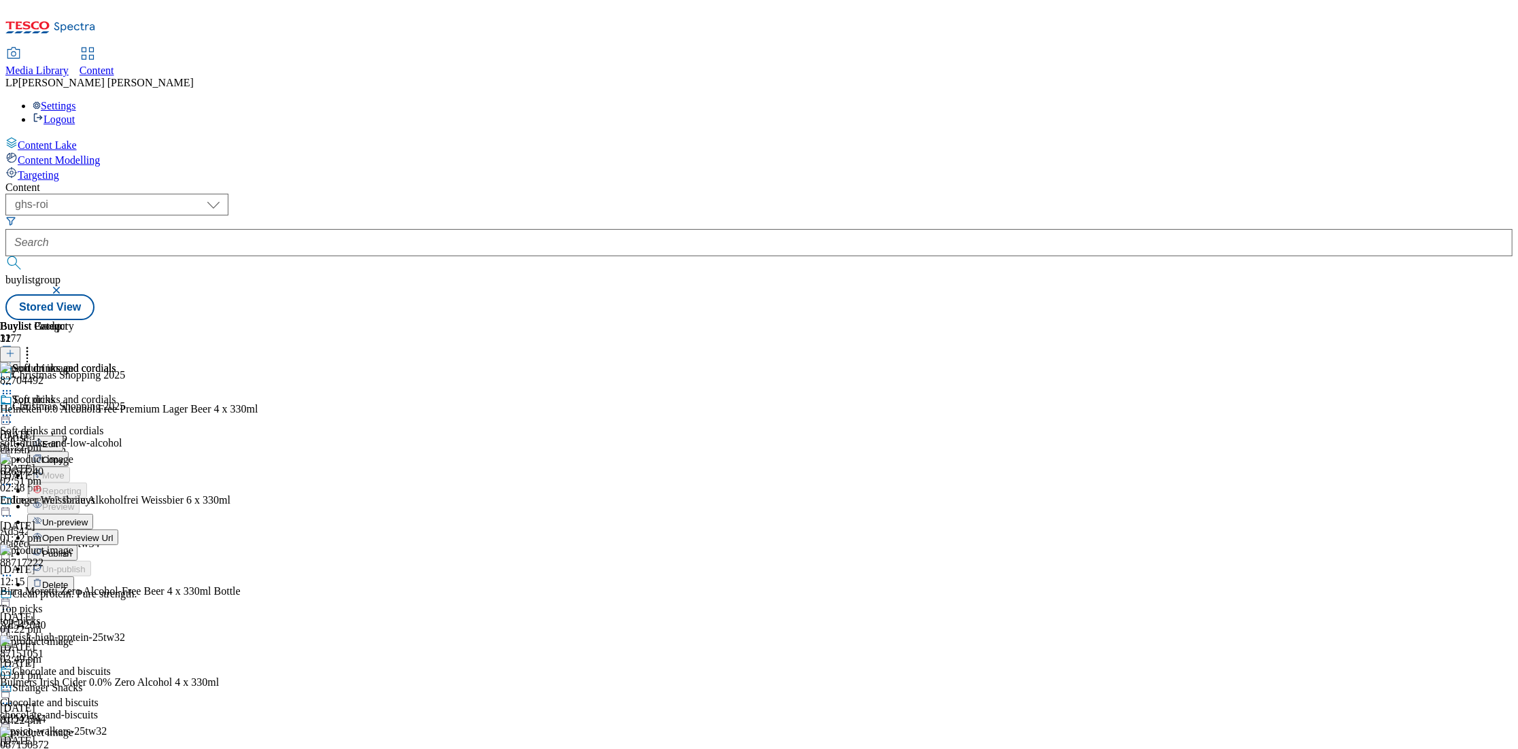
click at [113, 533] on span "Open Preview Url" at bounding box center [77, 538] width 71 height 10
